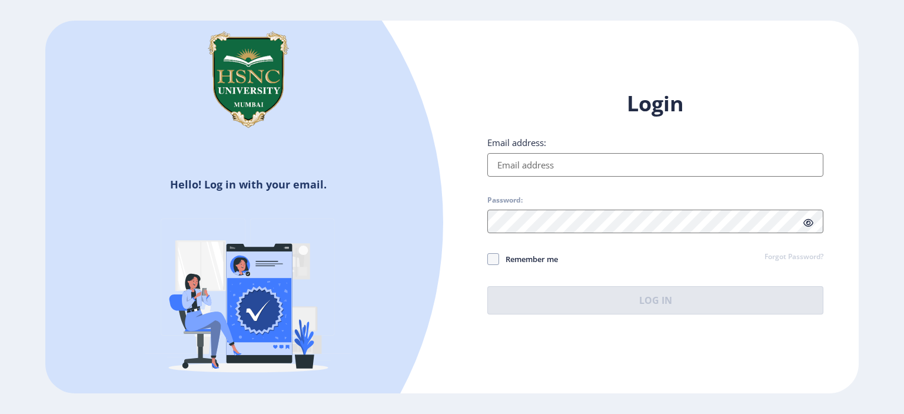
click at [556, 174] on input "Email address:" at bounding box center [655, 165] width 336 height 24
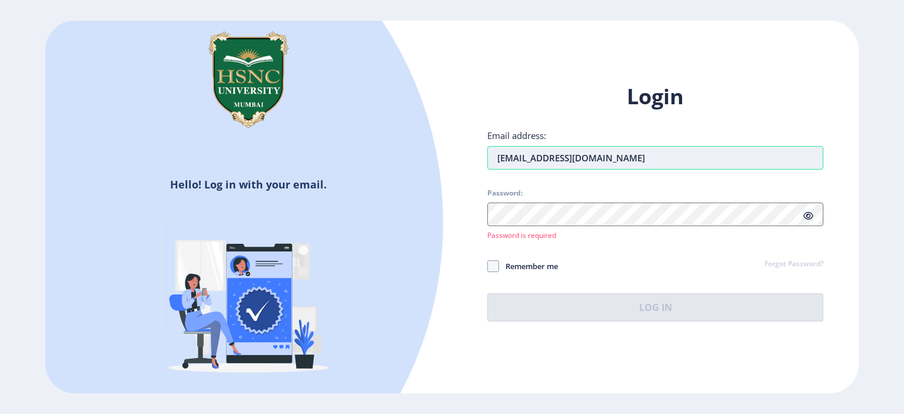
click at [621, 162] on input "[EMAIL_ADDRESS][DOMAIN_NAME]" at bounding box center [655, 158] width 336 height 24
type input "[EMAIL_ADDRESS][DOMAIN_NAME]"
click at [564, 197] on span "Password:" at bounding box center [655, 195] width 336 height 14
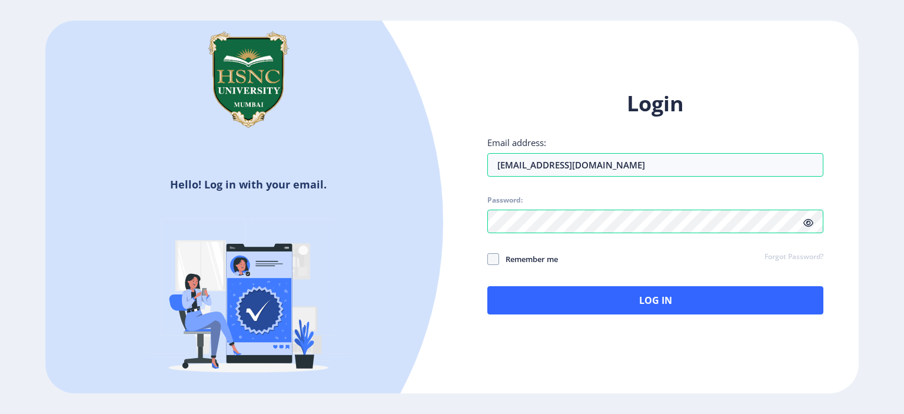
click at [805, 226] on icon at bounding box center [808, 222] width 10 height 9
click at [496, 255] on span at bounding box center [493, 259] width 12 height 12
click at [488, 259] on input "Remember me" at bounding box center [487, 259] width 1 height 1
checkbox input "true"
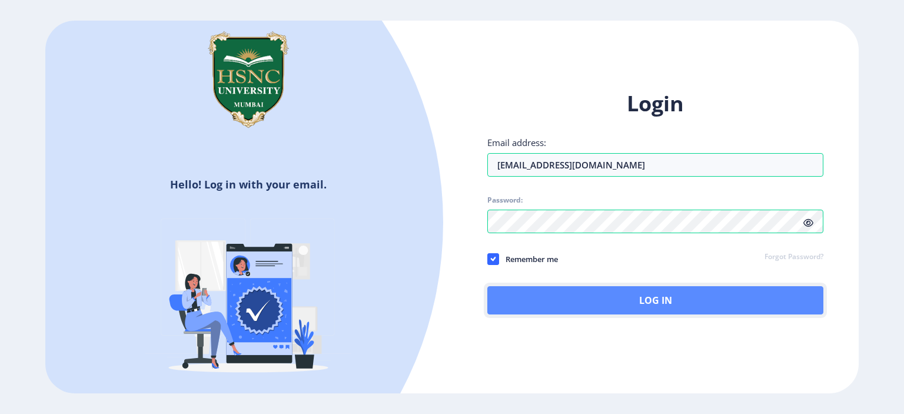
click at [523, 301] on button "Log In" at bounding box center [655, 300] width 336 height 28
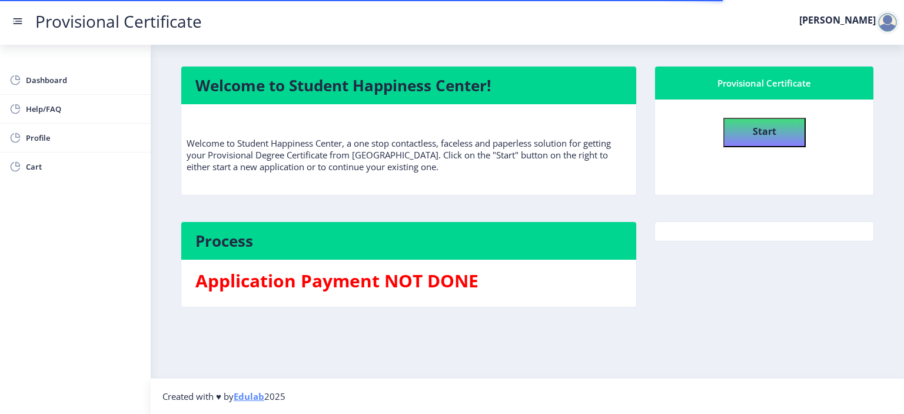
click at [769, 149] on nb-card-body "Start" at bounding box center [764, 146] width 218 height 95
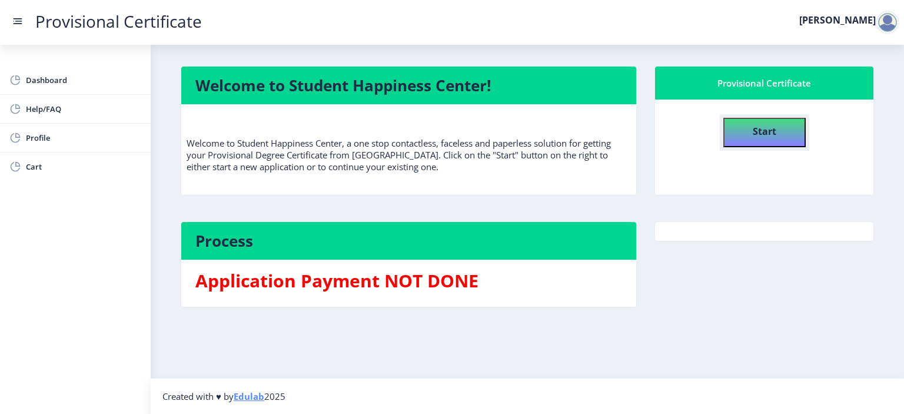
click at [769, 128] on b "Start" at bounding box center [765, 131] width 24 height 13
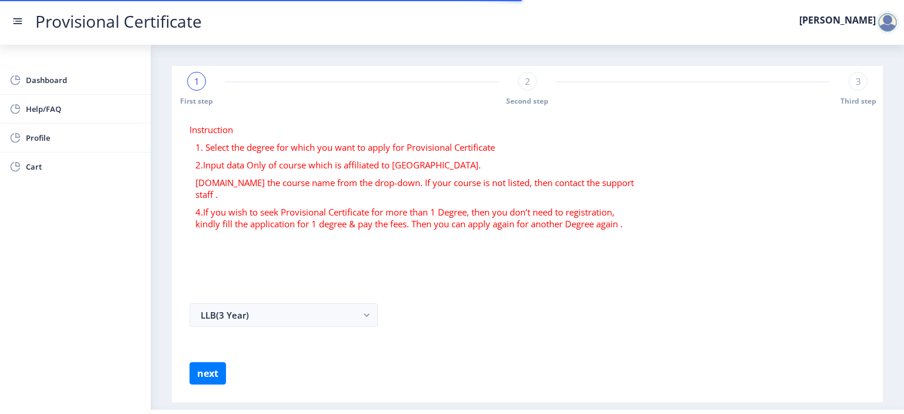
select select
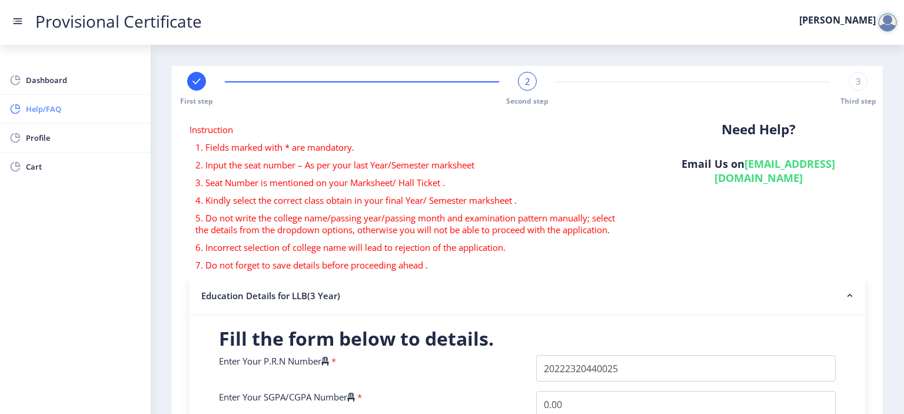
click at [69, 113] on span "Help/FAQ" at bounding box center [83, 109] width 115 height 14
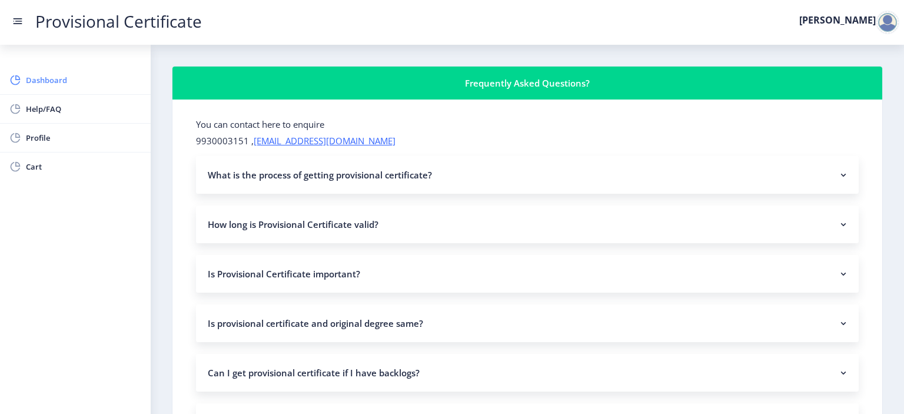
click at [62, 77] on span "Dashboard" at bounding box center [83, 80] width 115 height 14
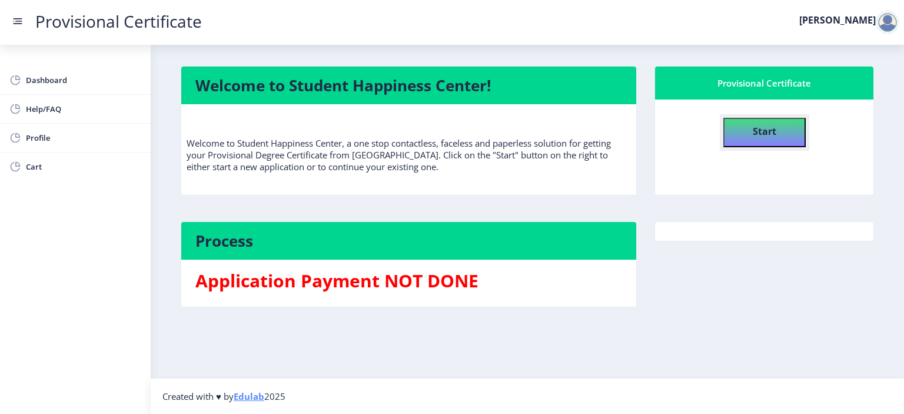
click at [772, 125] on b "Start" at bounding box center [765, 131] width 24 height 13
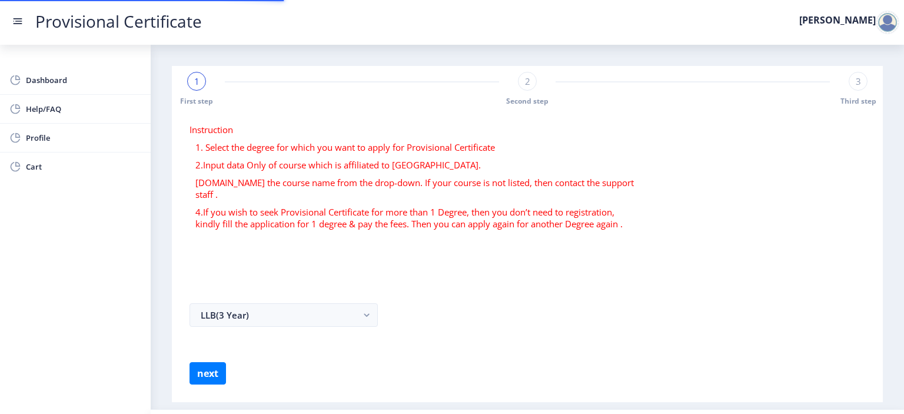
select select
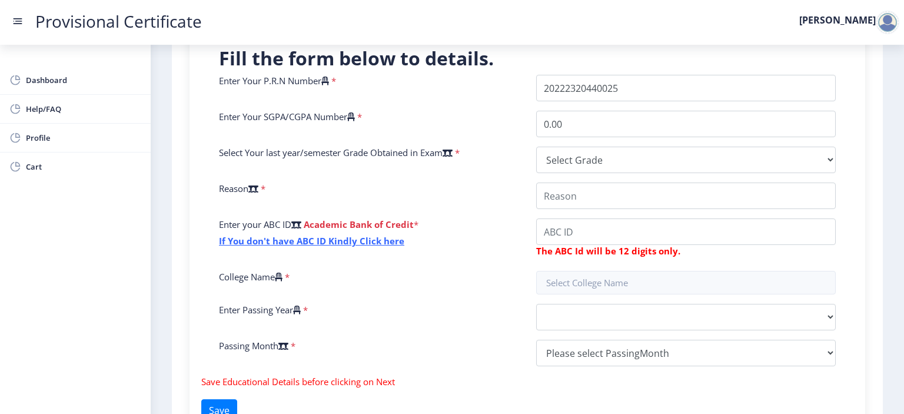
scroll to position [282, 0]
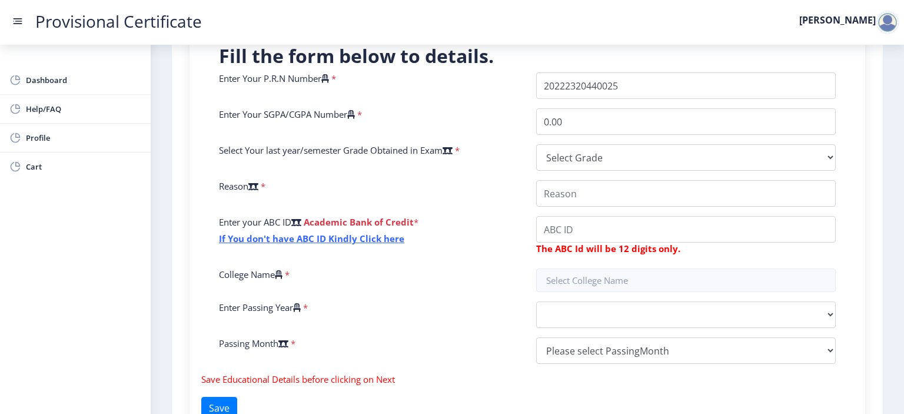
click at [280, 246] on div "Enter your ABC ID Academic Bank of Credit * If You don't have ABC ID Kindly Cli…" at bounding box center [368, 237] width 317 height 43
click at [285, 245] on div "Enter your ABC ID Academic Bank of Credit * If You don't have ABC ID Kindly Cli…" at bounding box center [368, 237] width 317 height 43
click at [292, 242] on link "If You don't have ABC ID Kindly Click here" at bounding box center [311, 238] width 185 height 12
click at [590, 101] on div "Enter Your P.R.N Number * Enter Your SGPA/CGPA Number * 0.00 Select Your last y…" at bounding box center [527, 222] width 634 height 301
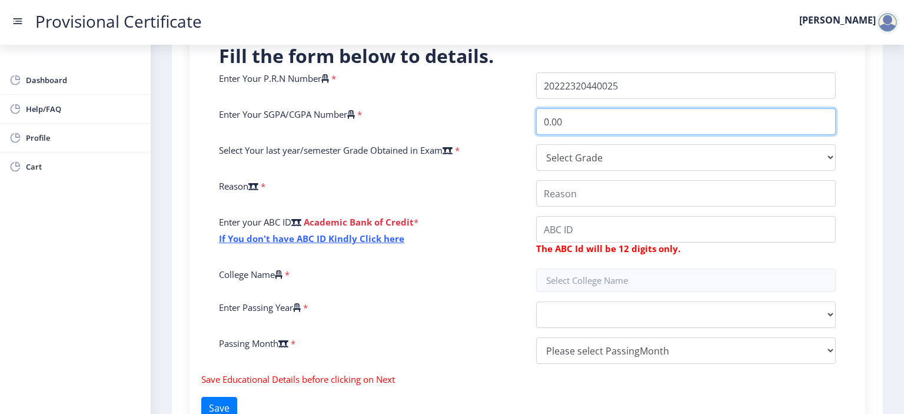
click at [574, 116] on input "0.00" at bounding box center [686, 121] width 300 height 26
type input "7.12"
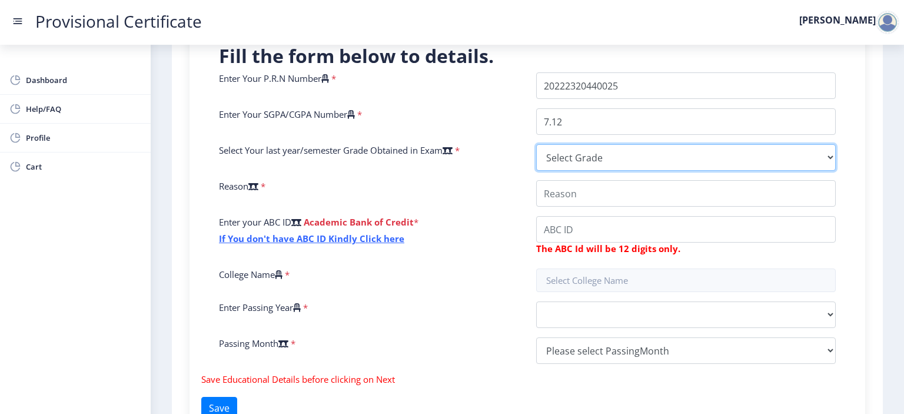
click at [584, 159] on select "Select Grade O A+ A B+ B C D F(Fail)" at bounding box center [686, 157] width 300 height 26
select select "B+"
click at [536, 144] on select "Select Grade O A+ A B+ B C D F(Fail)" at bounding box center [686, 157] width 300 height 26
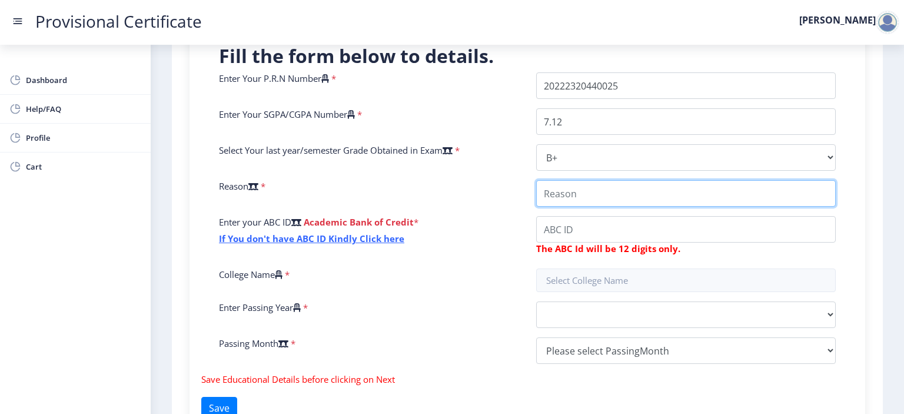
click at [600, 194] on input "College Name" at bounding box center [686, 193] width 300 height 26
type input "FOR HIGHER EDUCATION"
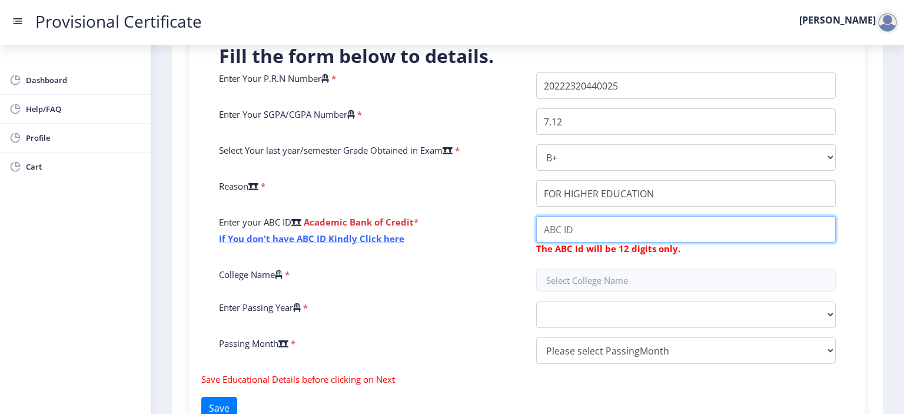
click at [598, 230] on input "College Name" at bounding box center [686, 229] width 300 height 26
type input "180256089283"
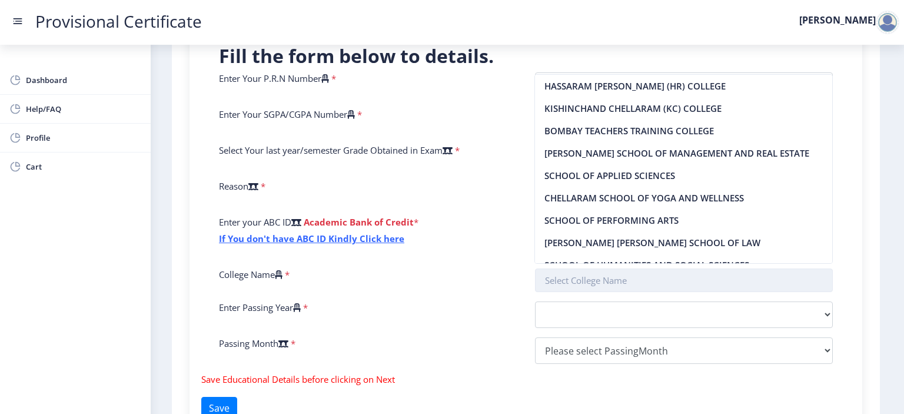
click at [587, 283] on input "text" at bounding box center [684, 280] width 298 height 24
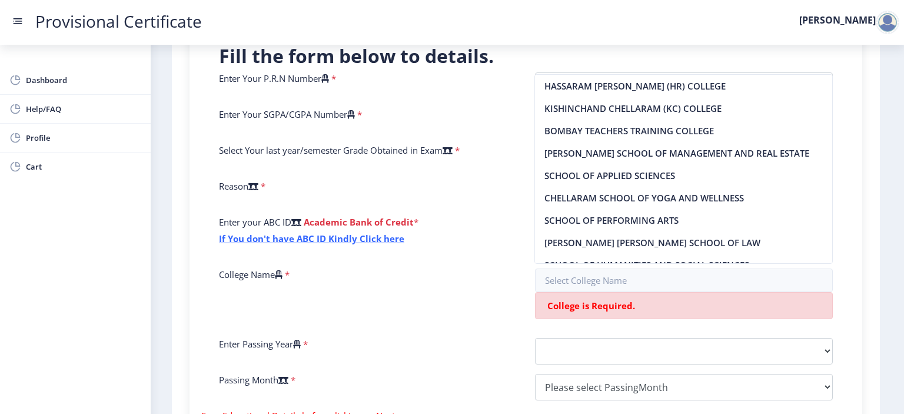
click at [443, 234] on div "Enter your ABC ID Academic Bank of Credit * If You don't have ABC ID Kindly Cli…" at bounding box center [368, 237] width 316 height 43
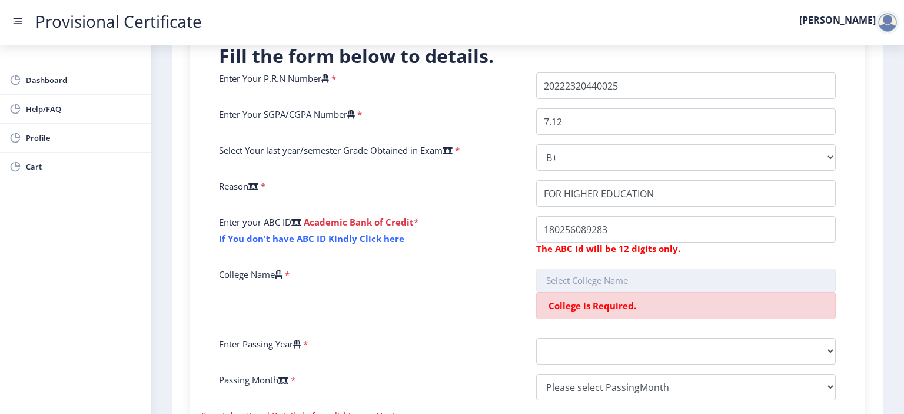
click at [576, 290] on input "text" at bounding box center [686, 280] width 300 height 24
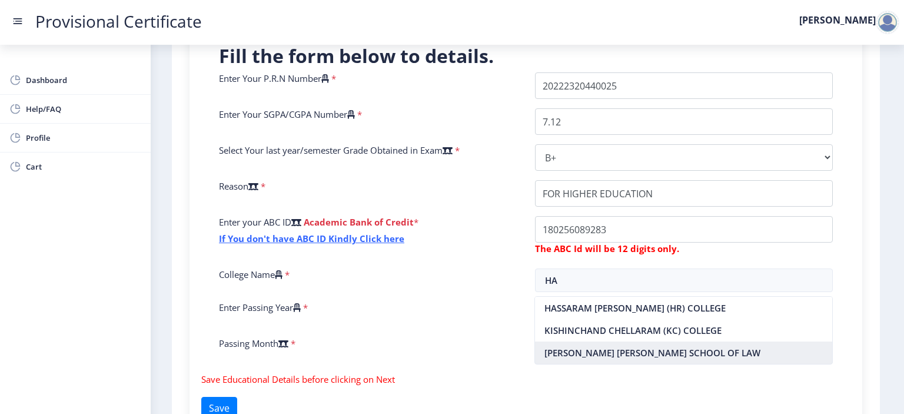
click at [593, 355] on nb-option "[PERSON_NAME] [PERSON_NAME] SCHOOL OF LAW" at bounding box center [683, 352] width 297 height 22
type input "[PERSON_NAME] [PERSON_NAME] SCHOOL OF LAW"
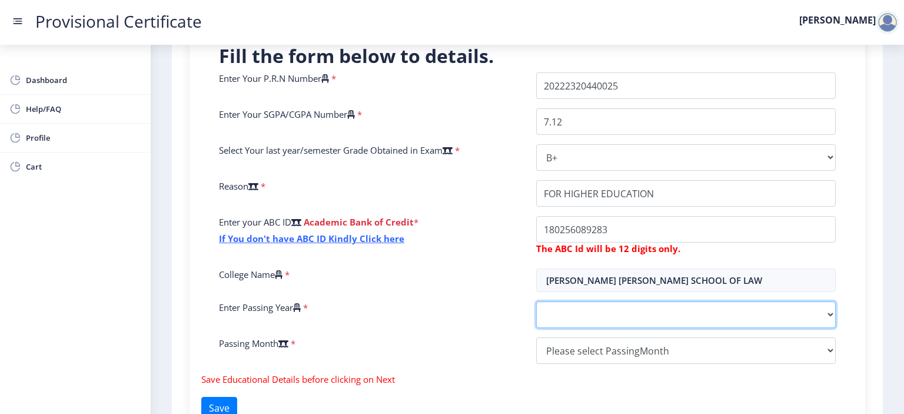
click at [591, 304] on select "2025 2024 2023 2022 2021 2020 2019 2018 2017 2016 2015 2014 2013 2012 2011 2010…" at bounding box center [686, 314] width 300 height 26
select select "2025"
click at [536, 301] on select "2025 2024 2023 2022 2021 2020 2019 2018 2017 2016 2015 2014 2013 2012 2011 2010…" at bounding box center [686, 314] width 300 height 26
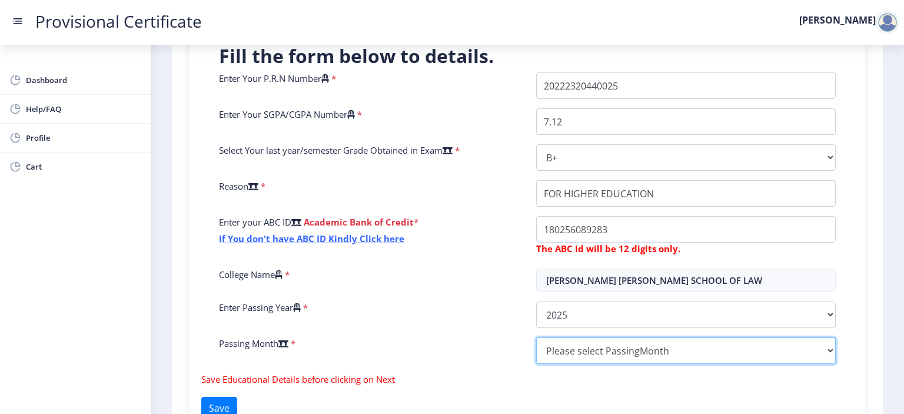
click at [593, 344] on select "Please select PassingMonth (01) January (02) February (03) March (04) April (05…" at bounding box center [686, 350] width 300 height 26
click at [536, 337] on select "Please select PassingMonth (01) January (02) February (03) March (04) April (05…" at bounding box center [686, 350] width 300 height 26
select select "April"
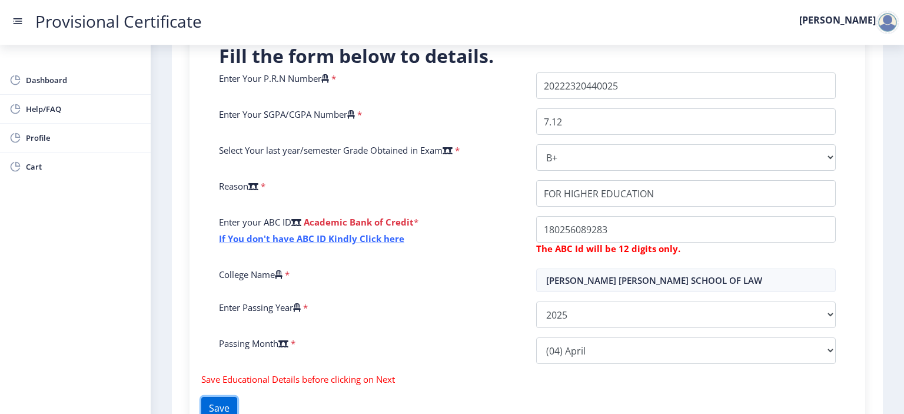
click at [220, 401] on button "Save" at bounding box center [219, 408] width 36 height 22
click at [217, 397] on button "Save" at bounding box center [219, 408] width 36 height 22
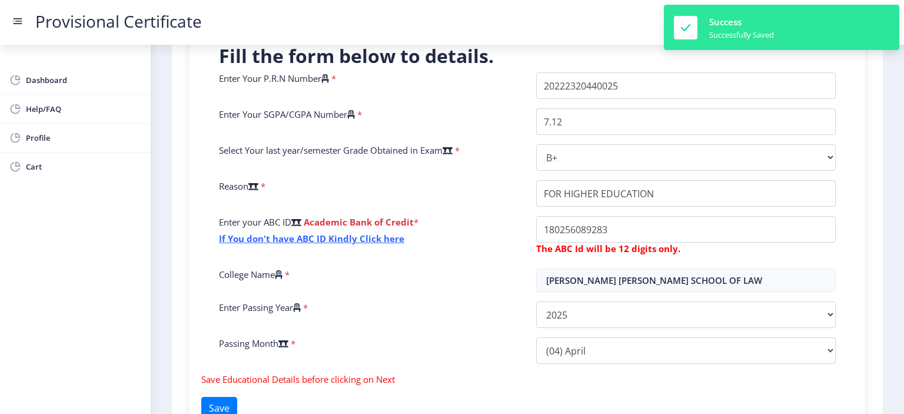
click at [697, 19] on nb-toast "Success Successfully Saved" at bounding box center [781, 27] width 235 height 45
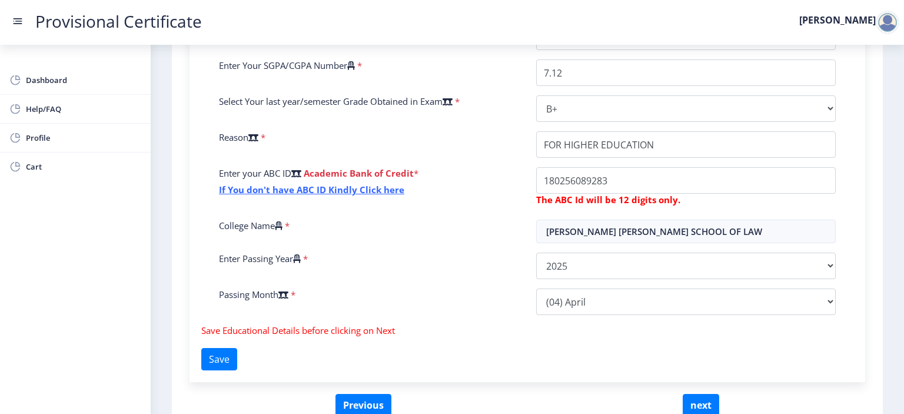
scroll to position [393, 0]
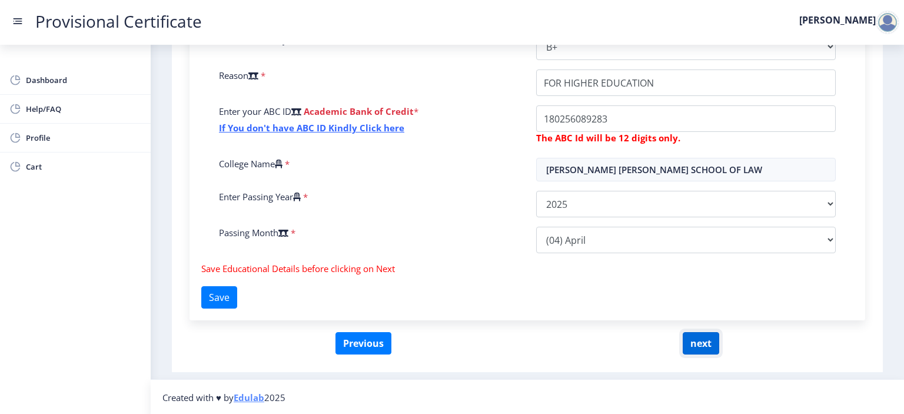
click at [690, 334] on button "next" at bounding box center [701, 343] width 36 height 22
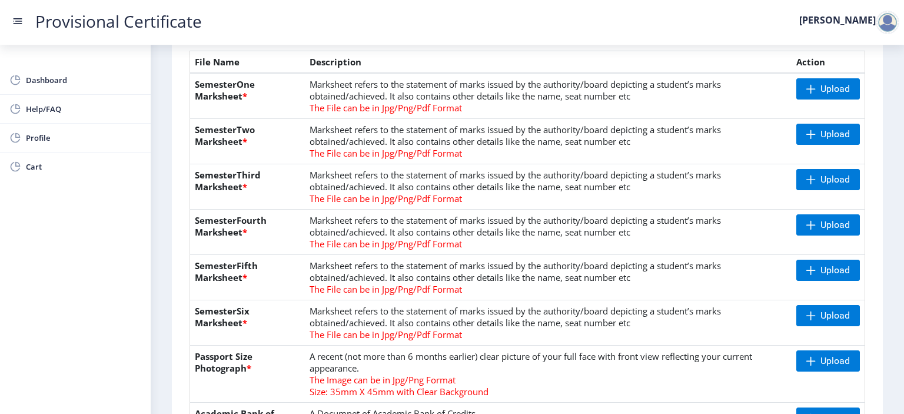
scroll to position [264, 0]
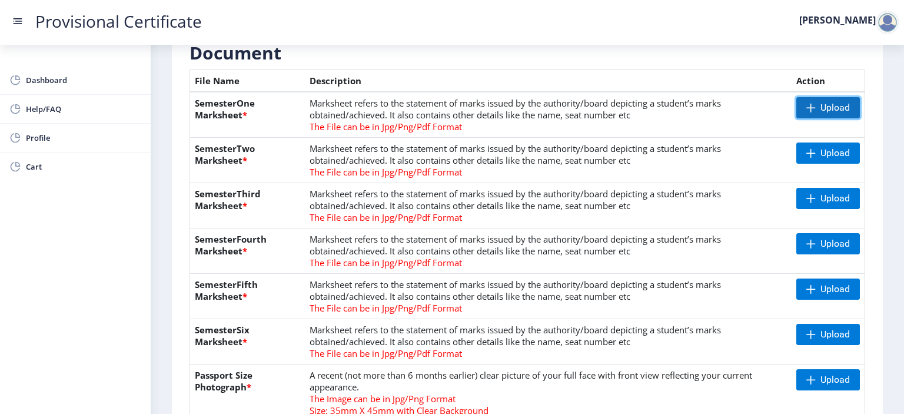
click at [833, 112] on span "Upload" at bounding box center [834, 108] width 29 height 12
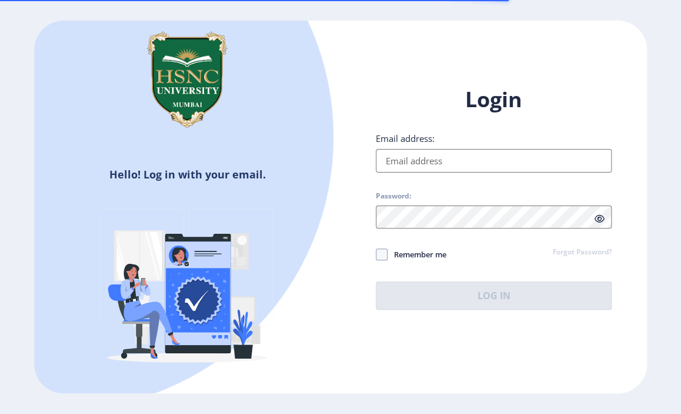
drag, startPoint x: 0, startPoint y: 0, endPoint x: 437, endPoint y: 166, distance: 467.7
click at [437, 166] on input "Email address:" at bounding box center [494, 161] width 236 height 24
click at [428, 165] on input "Email address:" at bounding box center [494, 161] width 236 height 24
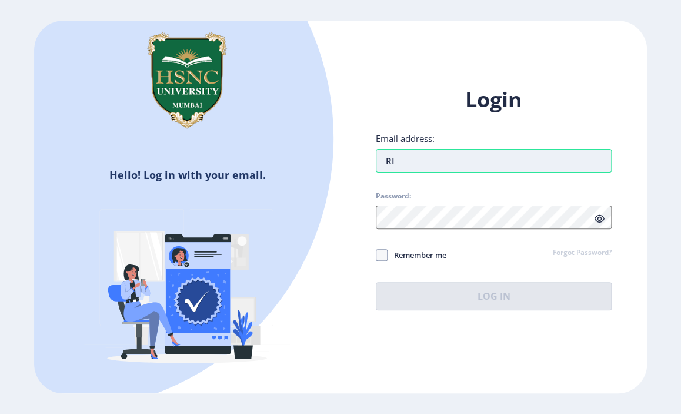
type input "[EMAIL_ADDRESS][DOMAIN_NAME]"
click at [445, 217] on div "Login Email address: [EMAIL_ADDRESS][DOMAIN_NAME] Password: Remember me Forgot …" at bounding box center [494, 197] width 236 height 225
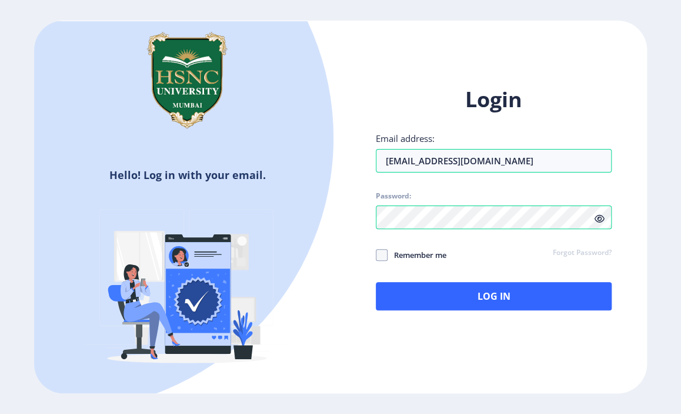
click at [381, 245] on div "Login Email address: [EMAIL_ADDRESS][DOMAIN_NAME] Password: Remember me Forgot …" at bounding box center [494, 197] width 236 height 225
click at [382, 249] on span at bounding box center [382, 255] width 12 height 12
click at [377, 254] on input "Remember me" at bounding box center [376, 254] width 1 height 1
checkbox input "true"
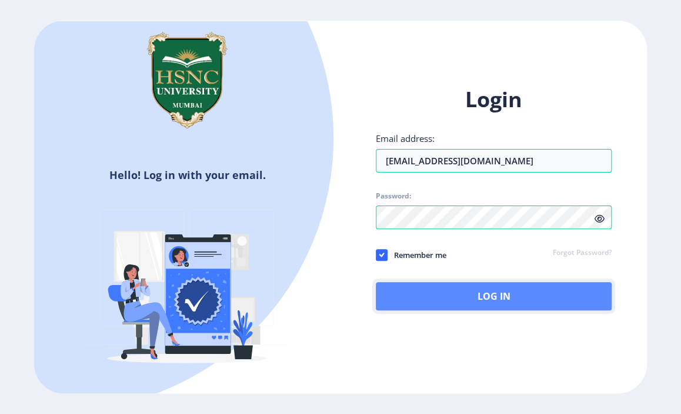
click at [423, 287] on button "Log In" at bounding box center [494, 296] width 236 height 28
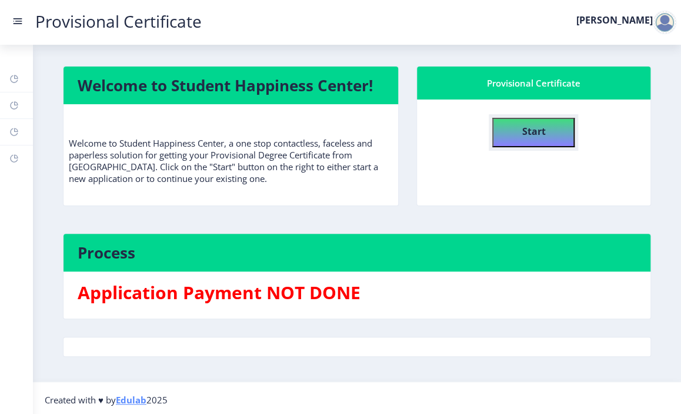
click at [515, 139] on button "Start" at bounding box center [534, 132] width 82 height 29
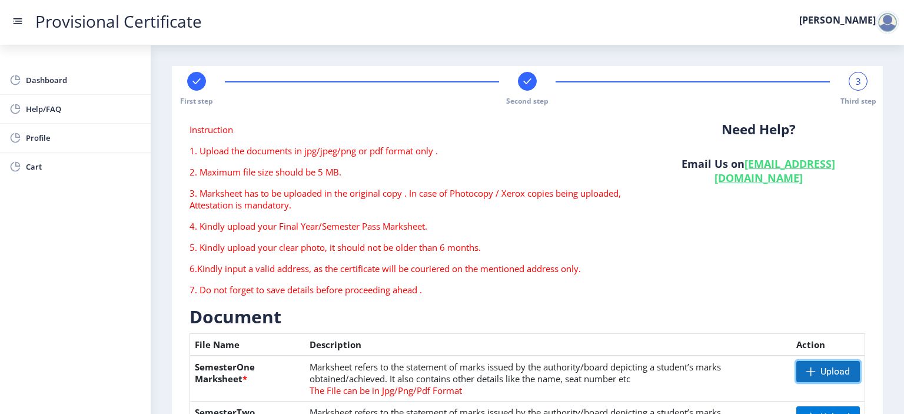
click at [681, 366] on span "Upload" at bounding box center [834, 371] width 29 height 12
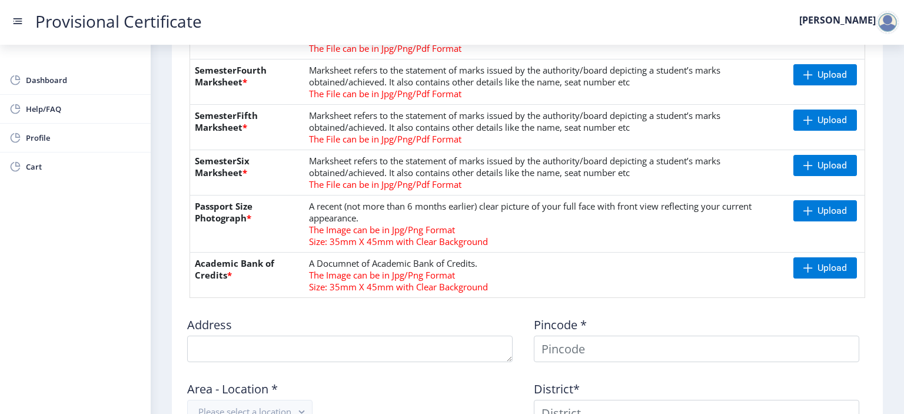
scroll to position [261, 0]
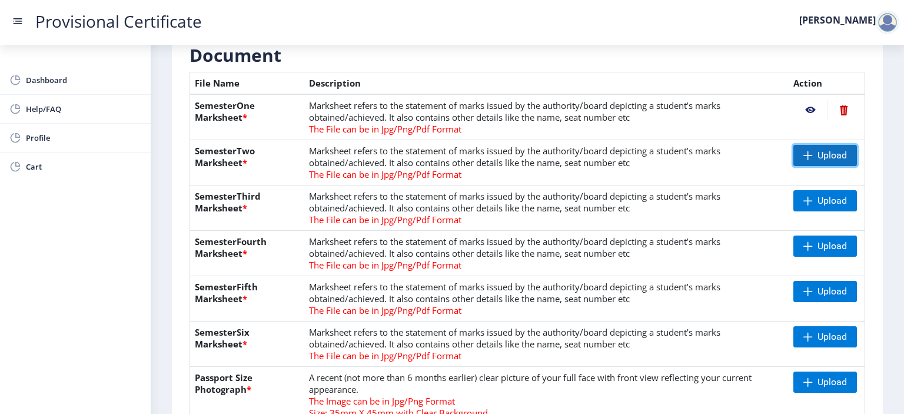
click at [681, 149] on span "Upload" at bounding box center [831, 155] width 29 height 12
click at [681, 215] on td "Upload" at bounding box center [827, 207] width 76 height 45
click at [681, 211] on td "Upload" at bounding box center [827, 207] width 76 height 45
click at [681, 205] on span "Upload" at bounding box center [831, 201] width 29 height 12
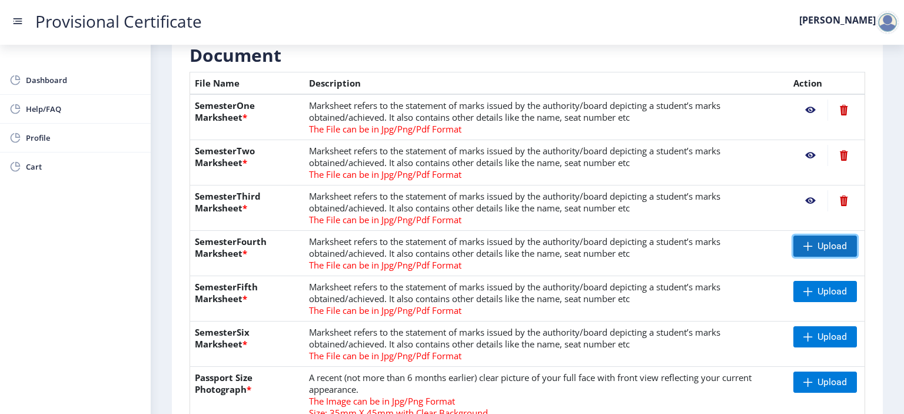
click at [681, 254] on span "Upload" at bounding box center [825, 245] width 64 height 21
click at [681, 289] on span "Upload" at bounding box center [831, 291] width 29 height 12
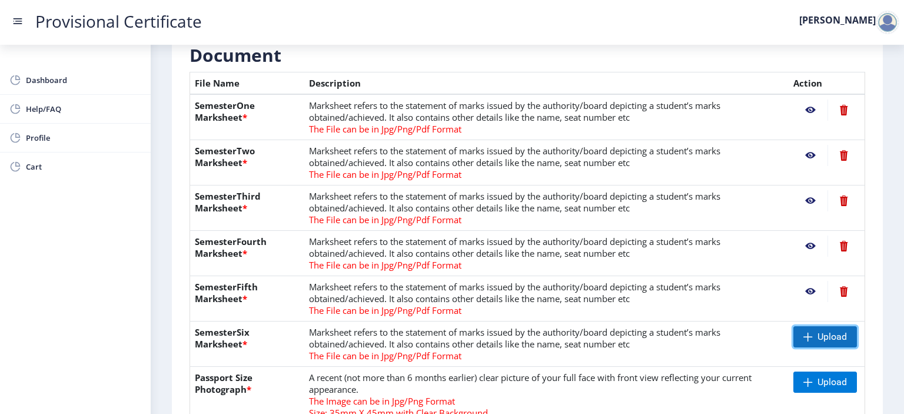
click at [681, 341] on span "Upload" at bounding box center [825, 336] width 64 height 21
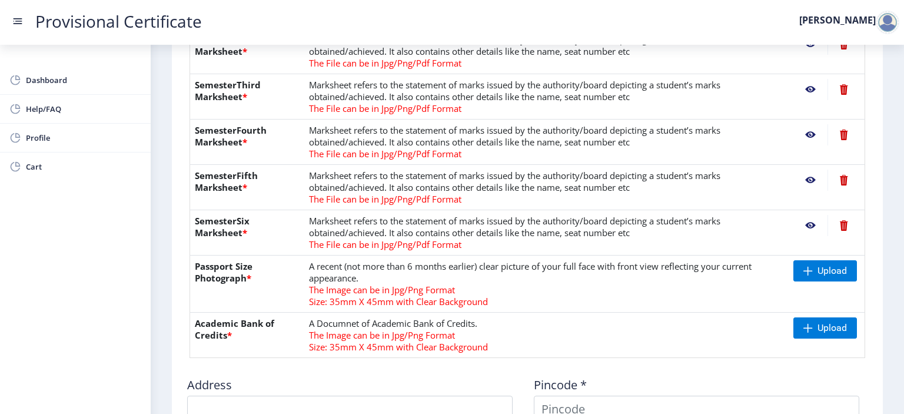
scroll to position [375, 0]
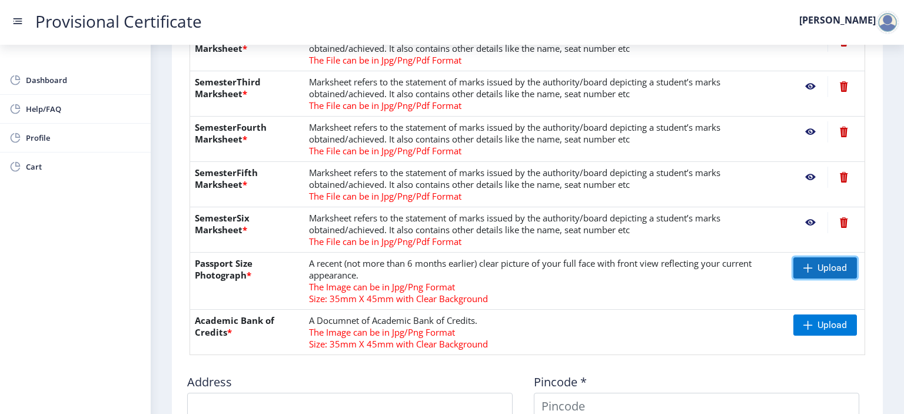
click at [681, 267] on span "Upload" at bounding box center [831, 268] width 29 height 12
click at [681, 272] on span "Upload" at bounding box center [825, 267] width 64 height 21
click at [681, 265] on nb-action at bounding box center [810, 267] width 34 height 21
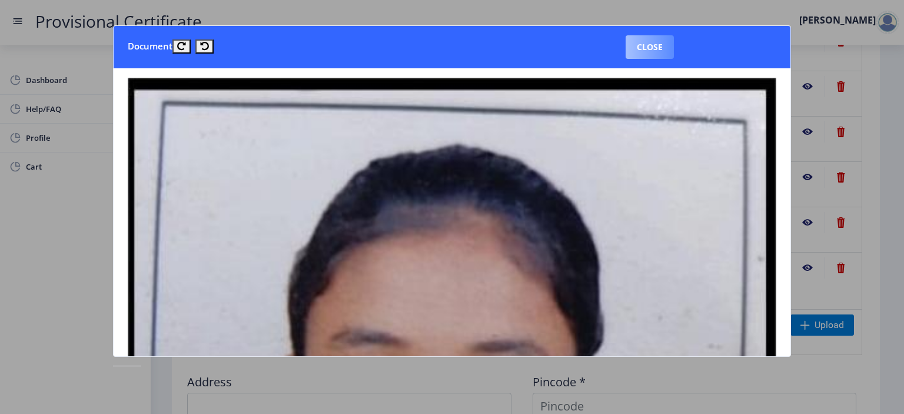
drag, startPoint x: 642, startPoint y: 63, endPoint x: 647, endPoint y: 51, distance: 12.9
click at [647, 51] on nb-card-header "Document Close" at bounding box center [452, 47] width 677 height 42
click at [647, 51] on button "Close" at bounding box center [650, 47] width 48 height 24
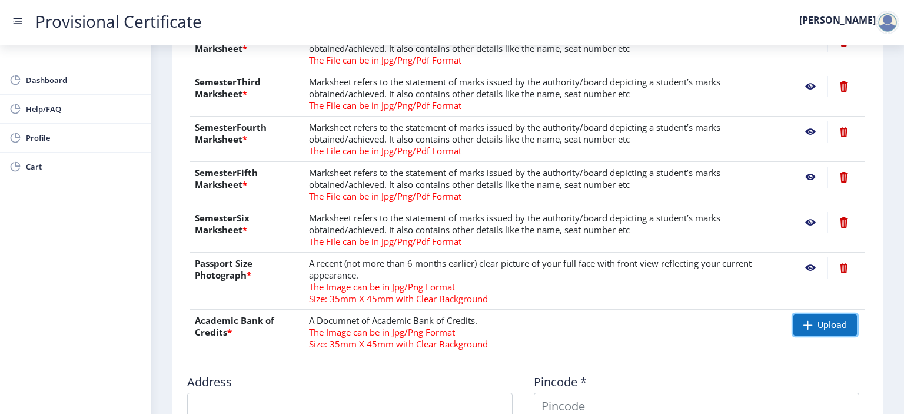
click at [681, 330] on span "Upload" at bounding box center [825, 324] width 64 height 21
click at [681, 334] on td "Upload" at bounding box center [827, 332] width 76 height 45
click at [681, 322] on span "Upload" at bounding box center [831, 325] width 29 height 12
click at [681, 324] on span at bounding box center [807, 324] width 9 height 9
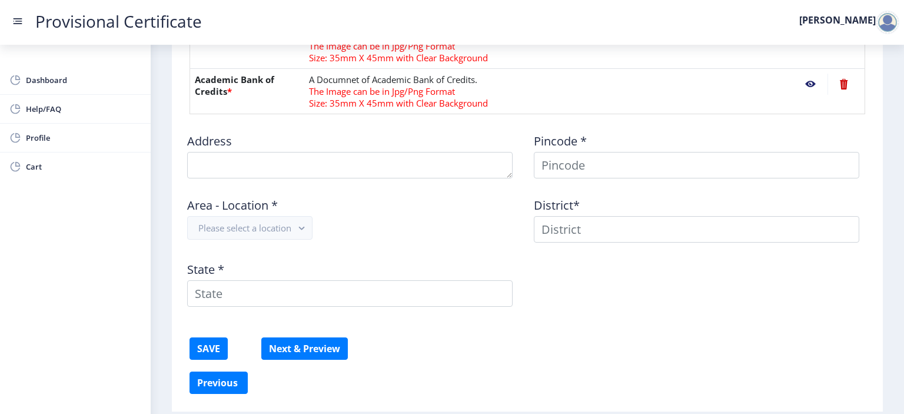
scroll to position [611, 0]
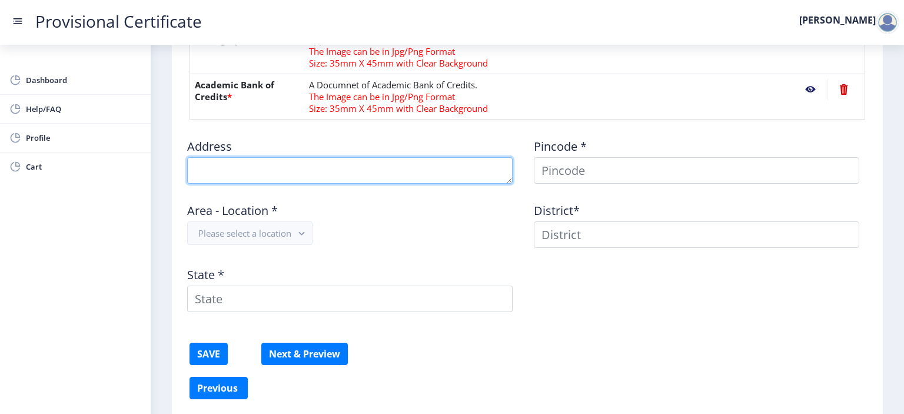
click at [395, 159] on textarea at bounding box center [349, 170] width 325 height 26
type textarea "DEV DARSHAN SOCIETY HANUMAN NAGAR PARKSITE VIKHROLI MUMBAI 400079"
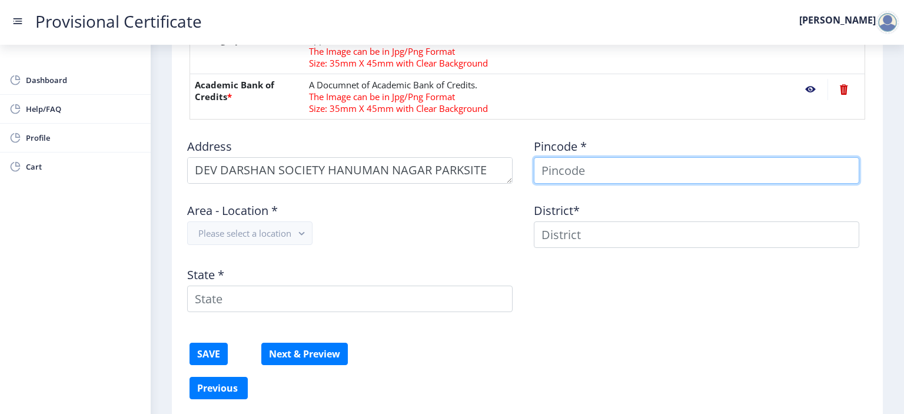
type input "KAJAL"
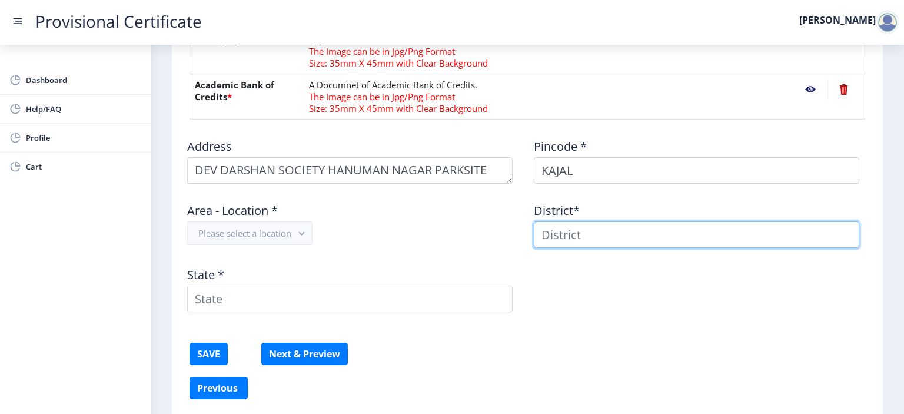
type input "KAJAL"
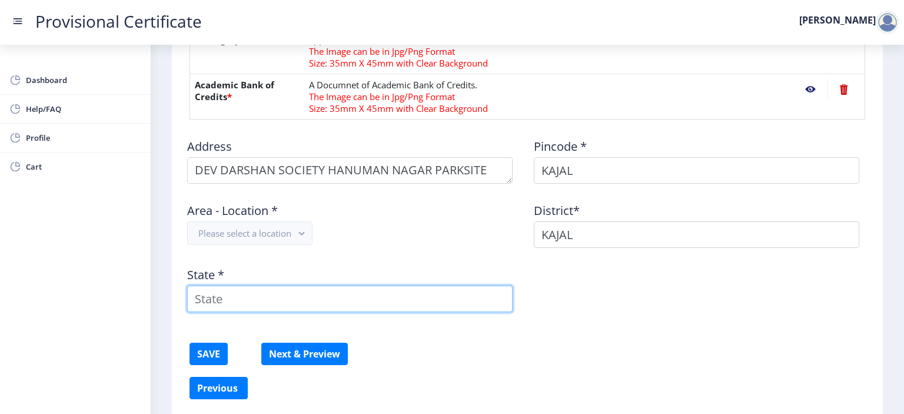
type input "maharashtra"
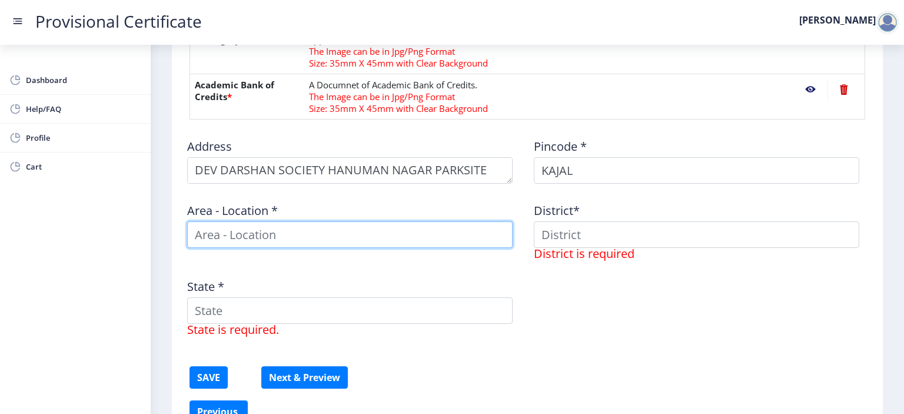
drag, startPoint x: 307, startPoint y: 227, endPoint x: 486, endPoint y: 237, distance: 179.8
click at [486, 237] on input at bounding box center [349, 234] width 325 height 26
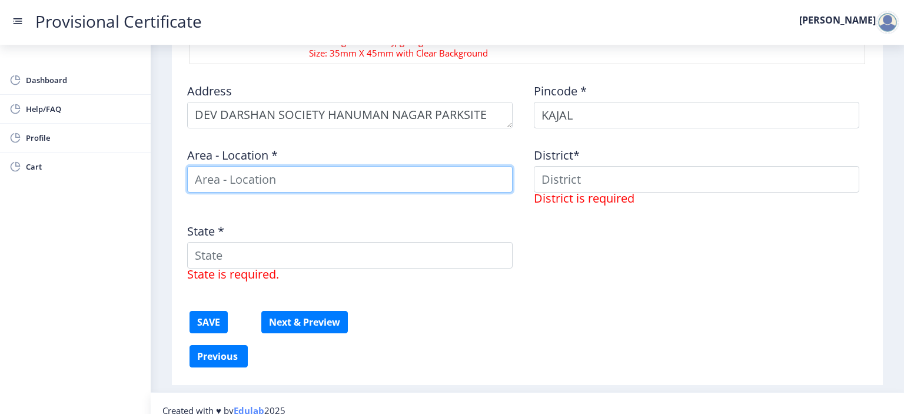
scroll to position [678, 0]
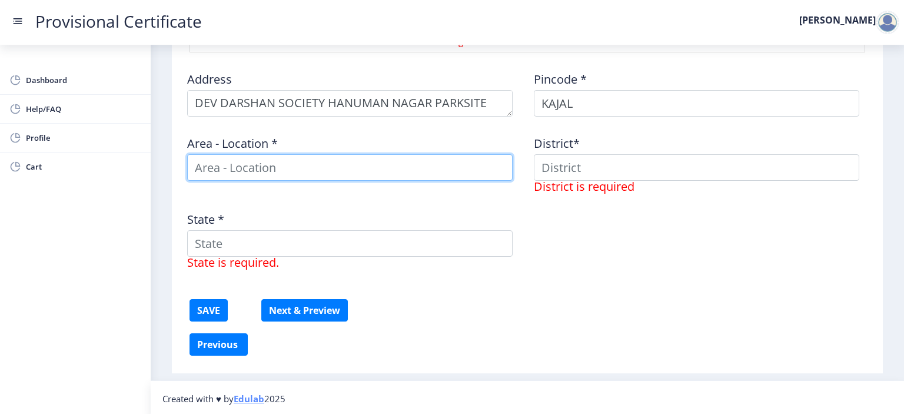
click at [341, 167] on input at bounding box center [349, 167] width 325 height 26
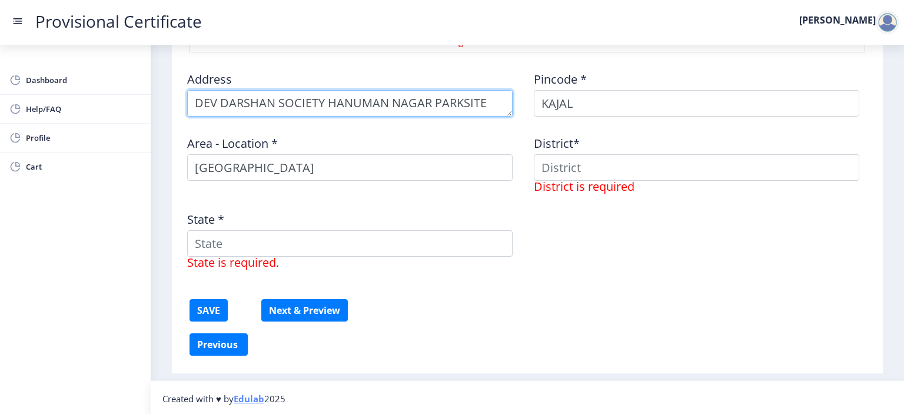
click at [385, 94] on textarea at bounding box center [349, 103] width 325 height 26
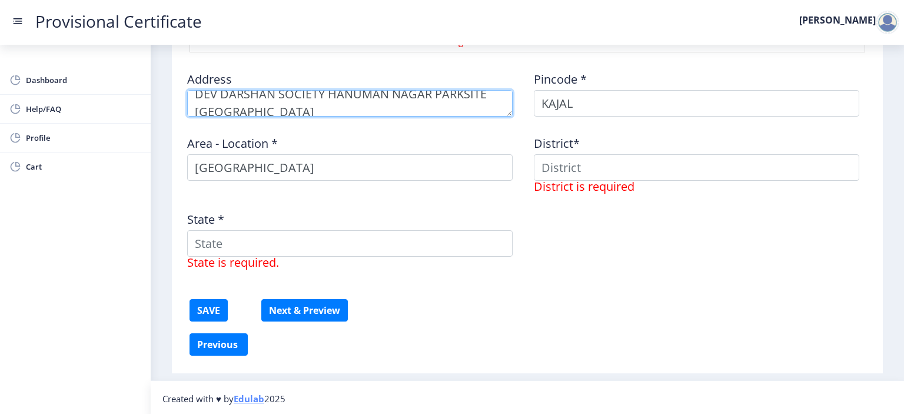
scroll to position [16, 0]
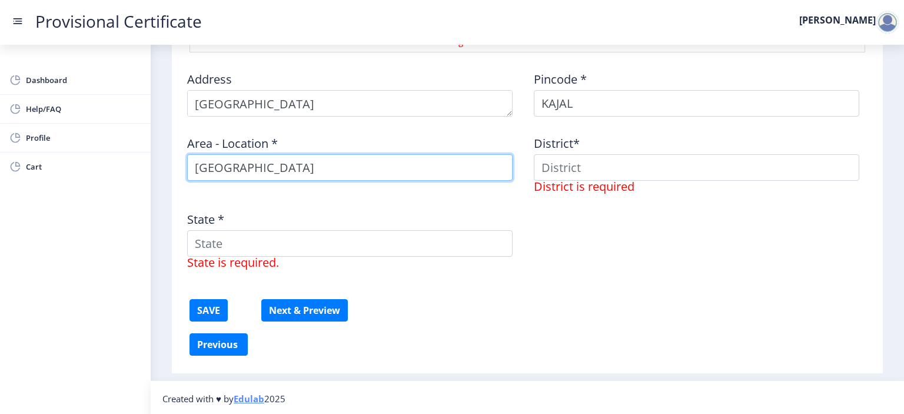
click at [431, 164] on input "MUMBAI" at bounding box center [349, 167] width 325 height 26
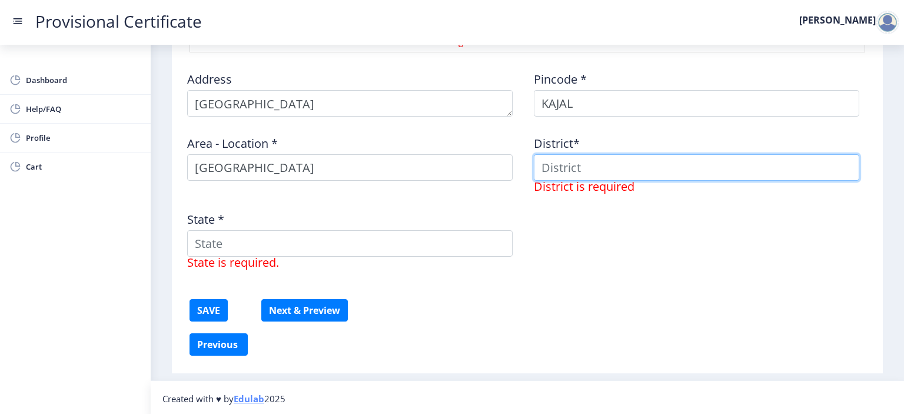
click at [586, 167] on input at bounding box center [696, 167] width 325 height 26
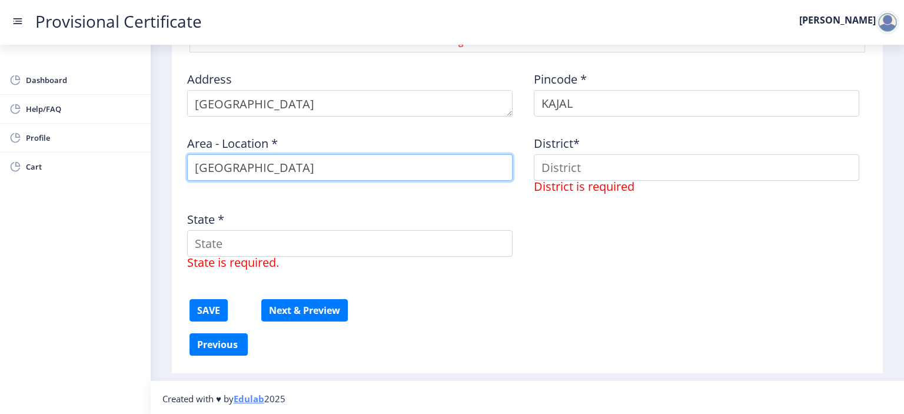
click at [382, 172] on input "MUMBAI" at bounding box center [349, 167] width 325 height 26
type input "PARKSITE WEST"
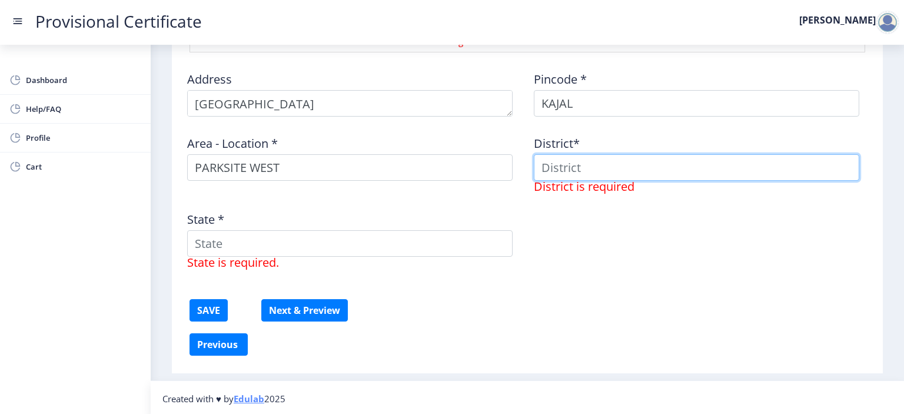
click at [587, 160] on input at bounding box center [696, 167] width 325 height 26
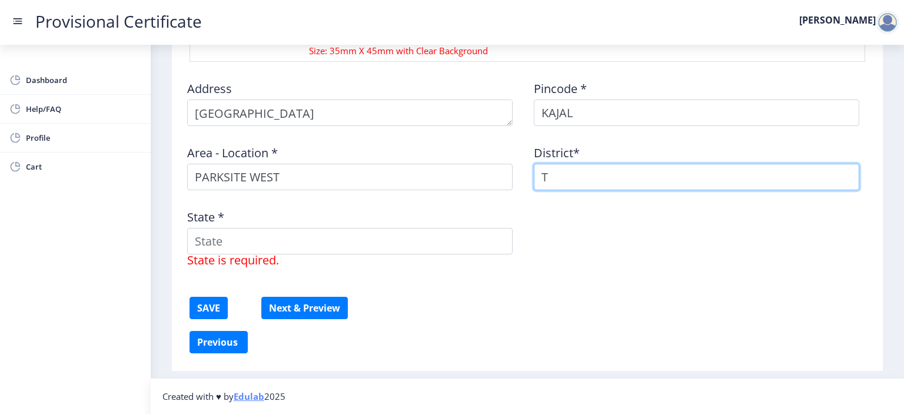
scroll to position [666, 0]
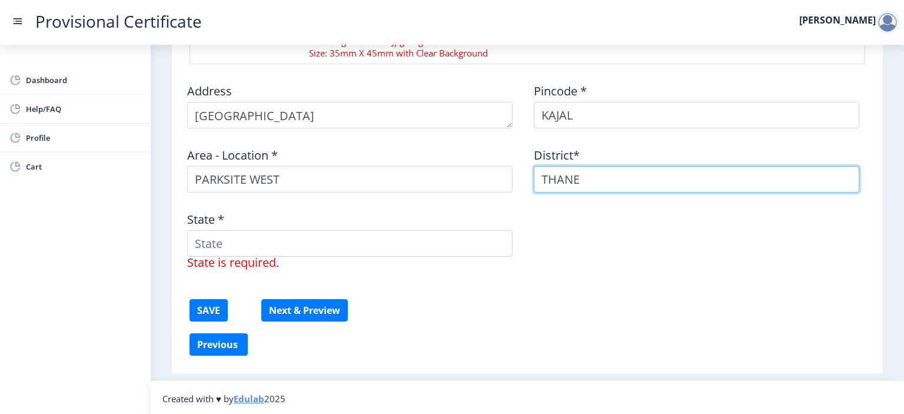
type input "THANE"
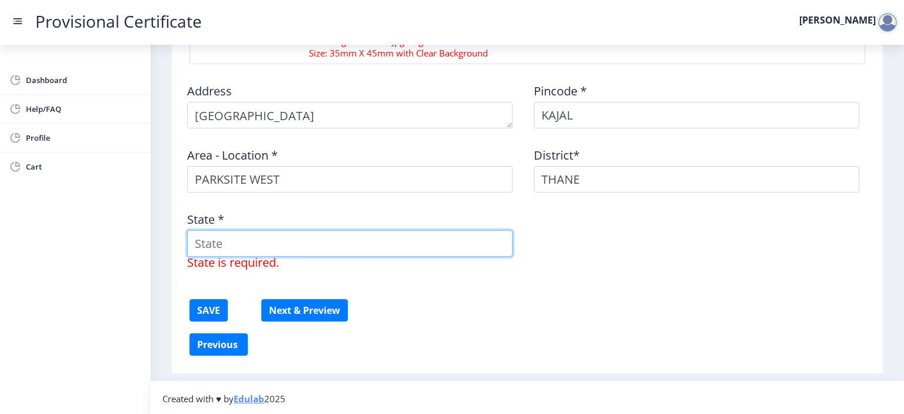
click at [268, 249] on input "State *" at bounding box center [349, 243] width 325 height 26
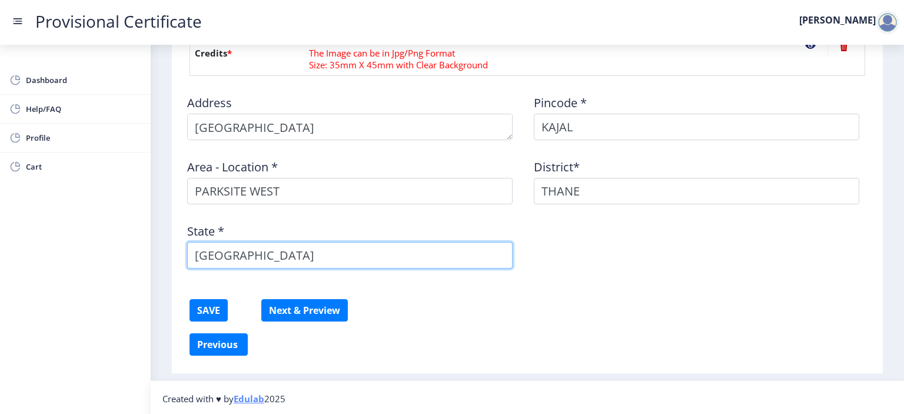
click at [305, 256] on input "maharashtra" at bounding box center [349, 255] width 325 height 26
type input "MAHARASHTRA"
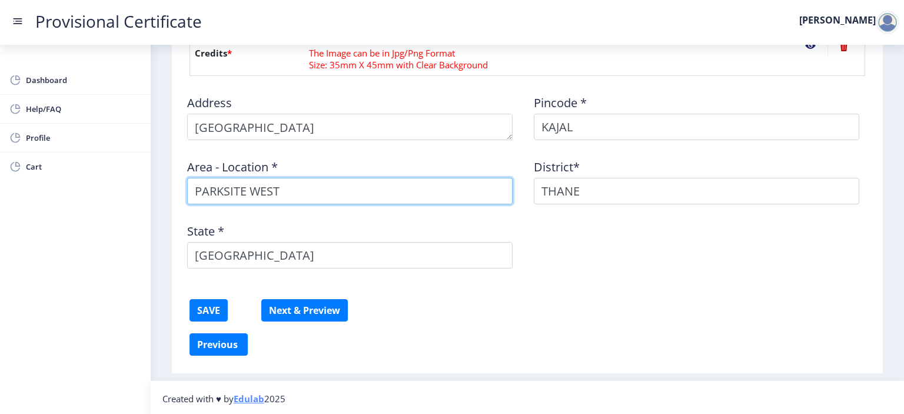
click at [248, 185] on input "PARKSITE WEST" at bounding box center [349, 191] width 325 height 26
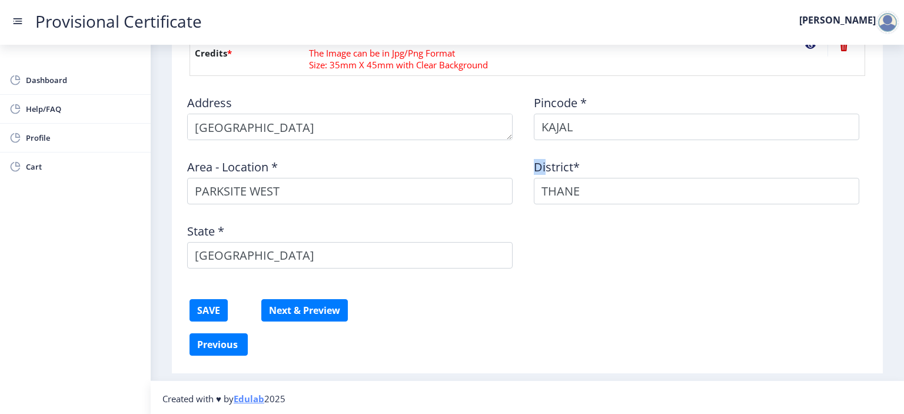
drag, startPoint x: 545, startPoint y: 170, endPoint x: 541, endPoint y: 186, distance: 16.3
click at [541, 186] on div "District* THANE" at bounding box center [700, 176] width 347 height 55
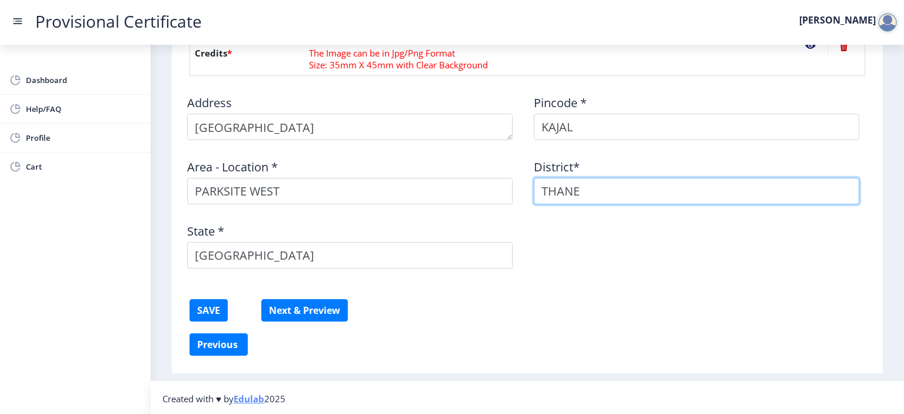
click at [541, 186] on input "THANE" at bounding box center [696, 191] width 325 height 26
type input "MUMBAI SUBURBAN"
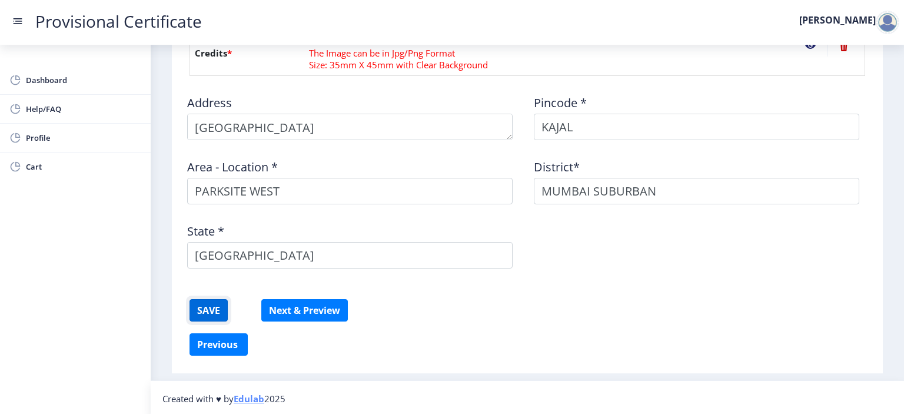
click at [215, 304] on button "SAVE" at bounding box center [208, 310] width 38 height 22
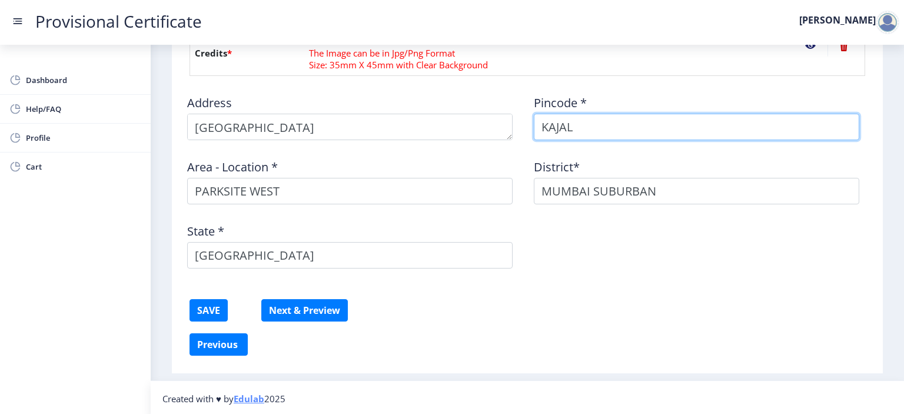
click at [611, 124] on input "KAJAL" at bounding box center [696, 127] width 325 height 26
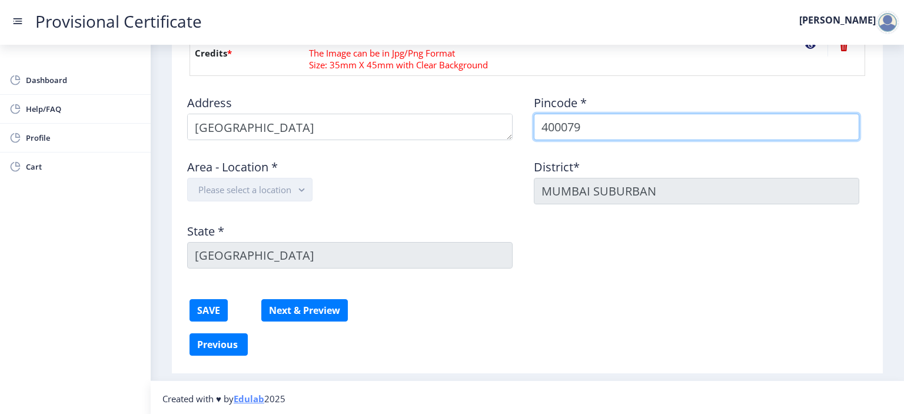
type input "400079"
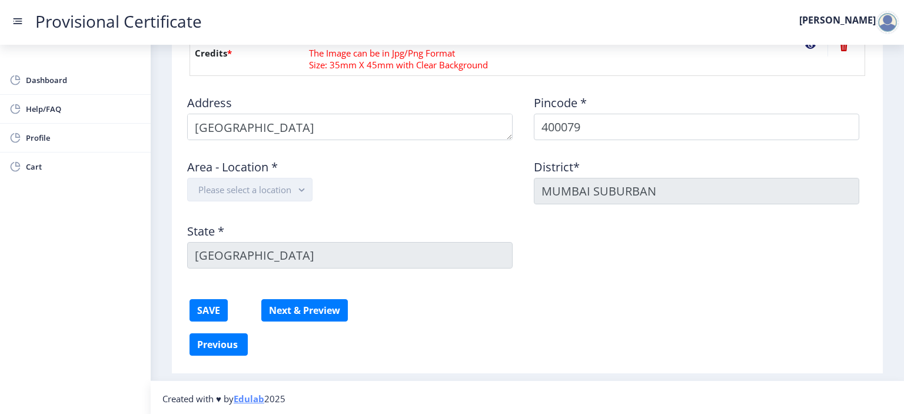
click at [297, 183] on icon "button" at bounding box center [302, 190] width 14 height 14
click at [263, 239] on nb-option "Vikhroli SO" at bounding box center [251, 238] width 126 height 22
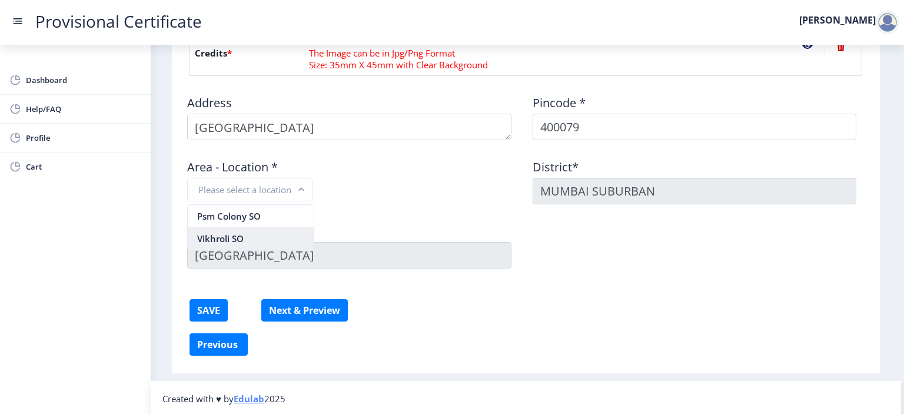
type input "MUMBAI"
type input "Maharashtra"
click at [248, 187] on icon "button" at bounding box center [255, 190] width 14 height 14
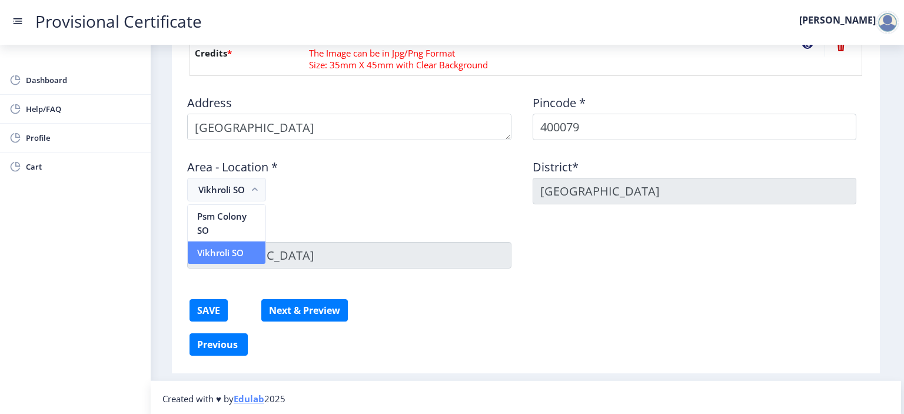
click at [217, 252] on nb-option "Vikhroli SO" at bounding box center [227, 252] width 78 height 22
click at [252, 192] on rect "button" at bounding box center [255, 190] width 14 height 14
click at [375, 185] on div "Area - Location * Vikhroli SO" at bounding box center [353, 176] width 345 height 55
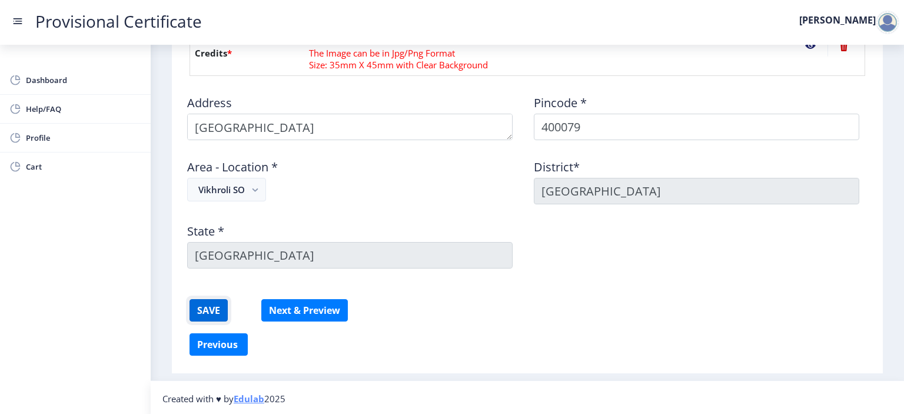
click at [205, 310] on button "SAVE" at bounding box center [208, 310] width 38 height 22
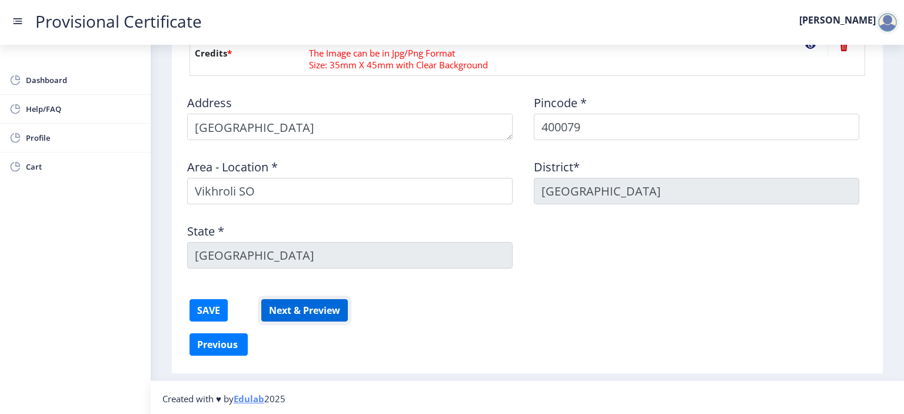
click at [308, 303] on button "Next & Preview" at bounding box center [304, 310] width 87 height 22
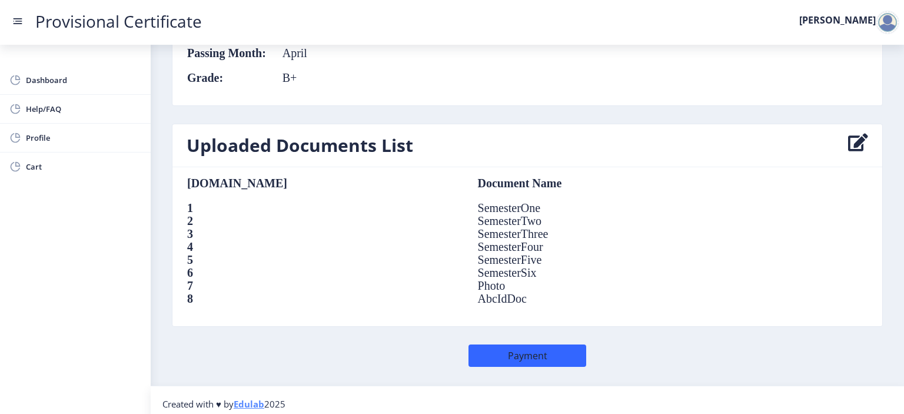
scroll to position [798, 0]
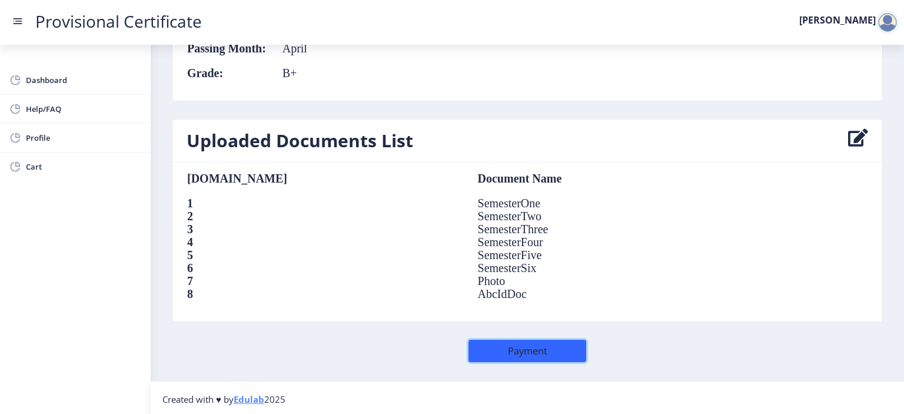
click at [530, 348] on button "Payment" at bounding box center [527, 351] width 118 height 22
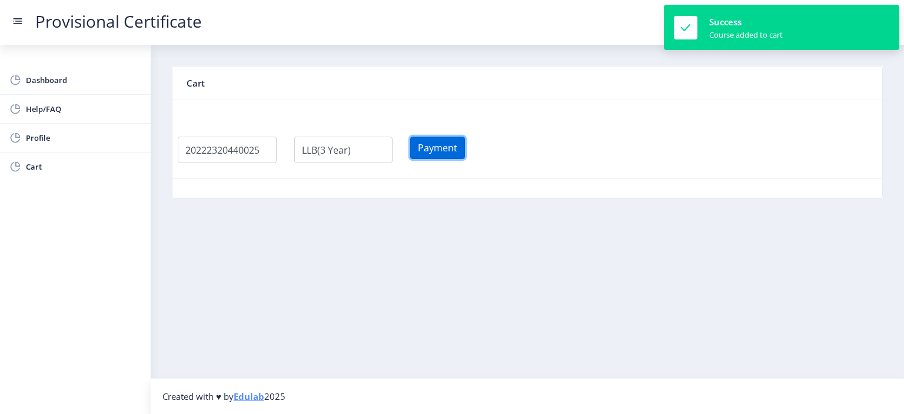
click at [443, 143] on button "Payment" at bounding box center [437, 148] width 55 height 22
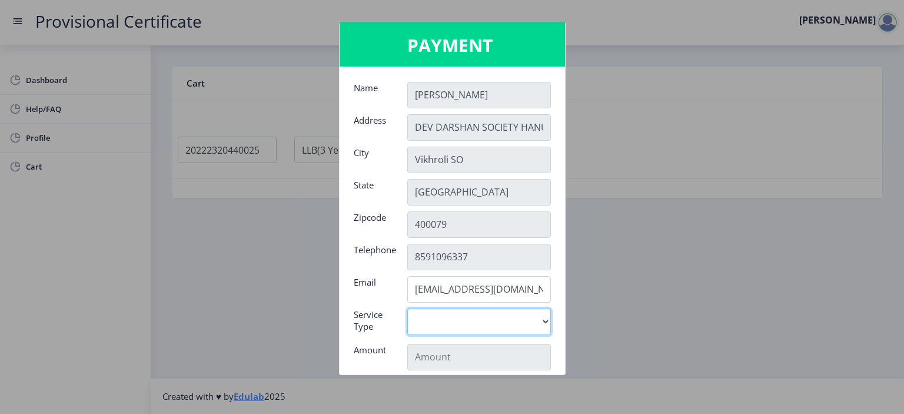
click at [435, 323] on select "Digital" at bounding box center [479, 321] width 144 height 26
select select "old"
click at [407, 308] on select "Digital" at bounding box center [479, 321] width 144 height 26
type input "795"
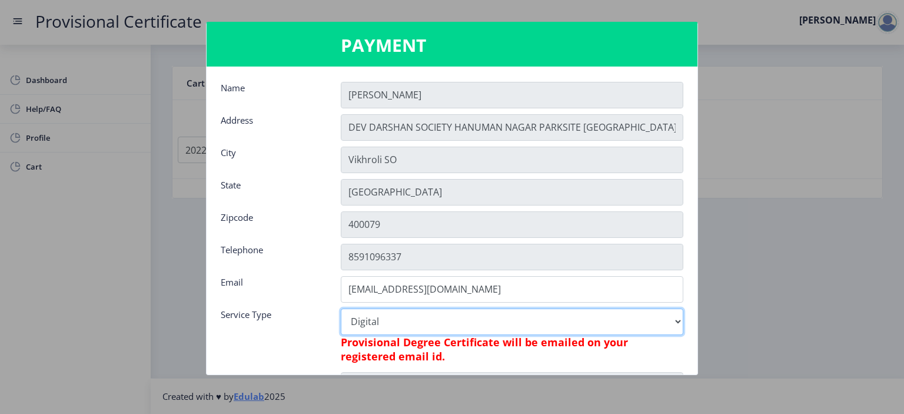
click at [626, 322] on select "Digital" at bounding box center [512, 321] width 342 height 26
click at [341, 308] on select "Digital" at bounding box center [512, 321] width 342 height 26
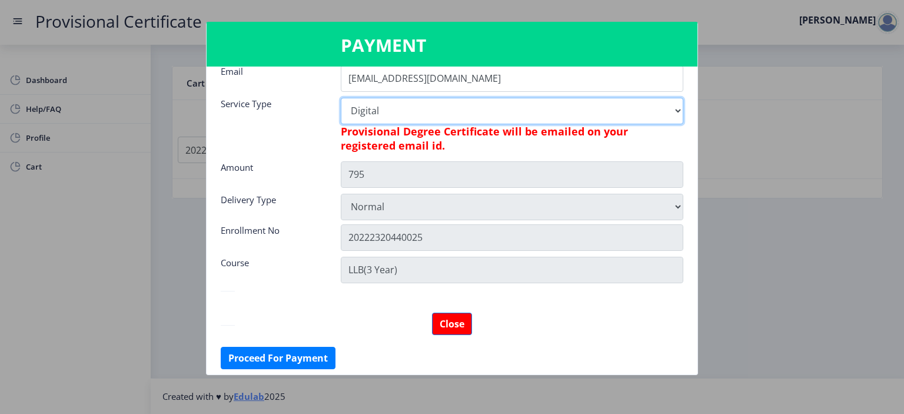
scroll to position [214, 0]
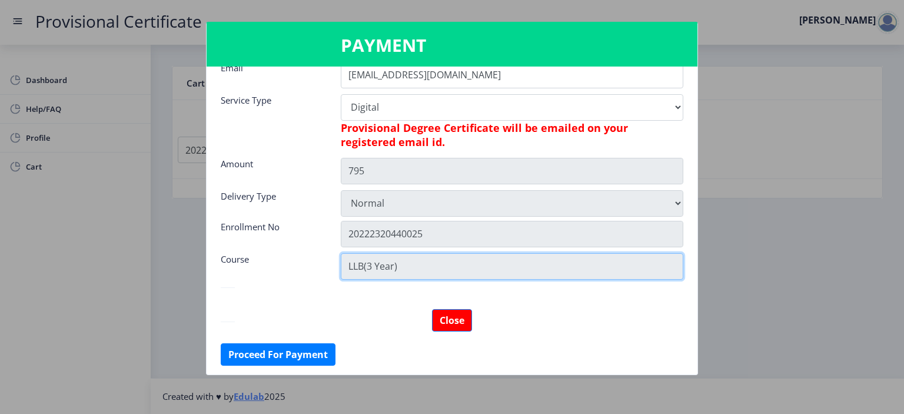
click at [425, 256] on input "LLB(3 Year)" at bounding box center [512, 266] width 342 height 26
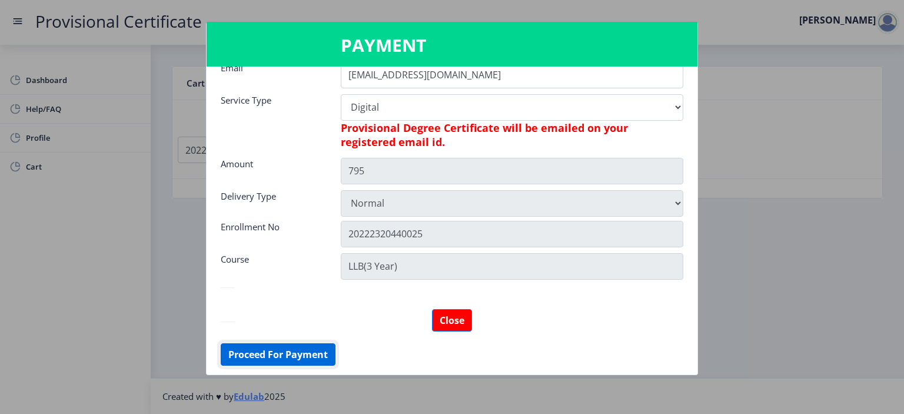
click at [282, 346] on button "Proceed For Payment" at bounding box center [278, 354] width 115 height 22
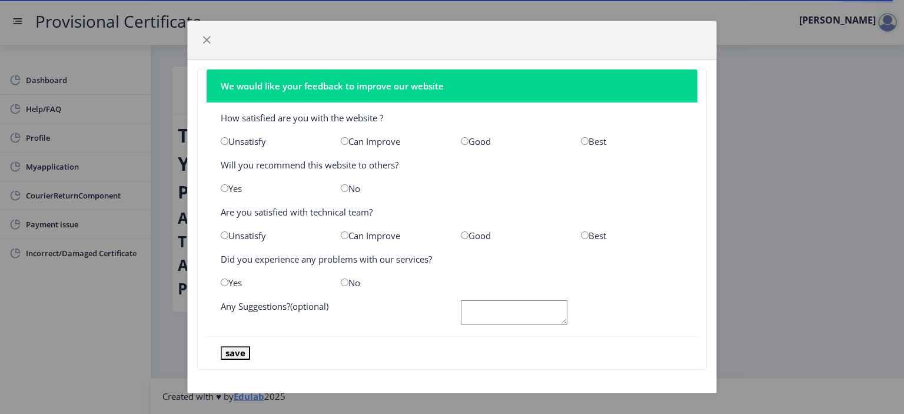
click at [461, 137] on input "radio" at bounding box center [465, 141] width 8 height 8
radio input "true"
click at [459, 230] on div "Good" at bounding box center [512, 235] width 120 height 12
click at [461, 232] on input "radio" at bounding box center [465, 235] width 8 height 8
radio input "true"
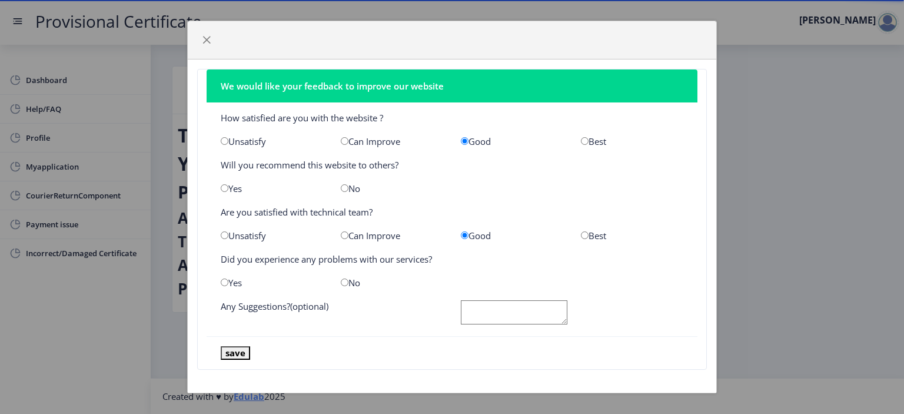
click at [360, 284] on div "No" at bounding box center [392, 283] width 120 height 12
click at [348, 282] on div "No" at bounding box center [392, 283] width 120 height 12
click at [341, 282] on input "radio" at bounding box center [345, 282] width 8 height 8
radio input "true"
click at [243, 351] on button "save" at bounding box center [235, 353] width 29 height 14
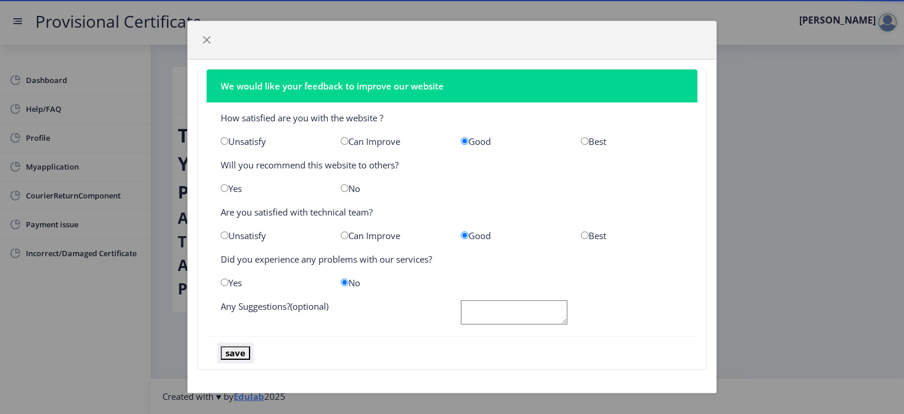
click at [243, 351] on button "save" at bounding box center [235, 353] width 29 height 14
click at [209, 38] on span "button" at bounding box center [206, 39] width 9 height 9
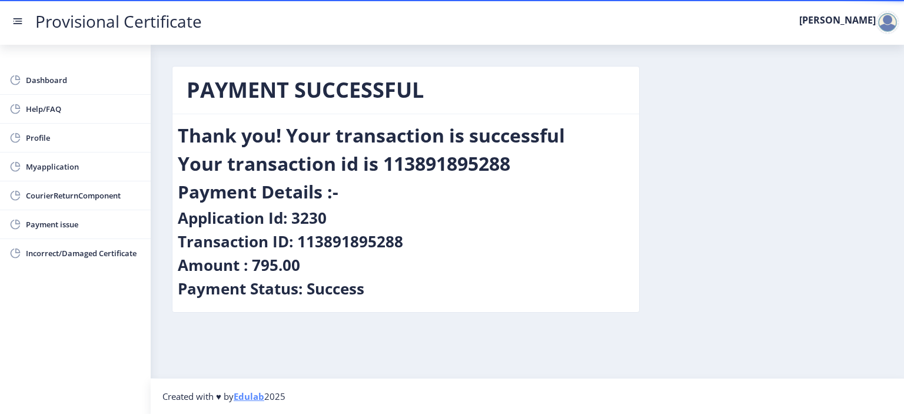
drag, startPoint x: 238, startPoint y: 281, endPoint x: 461, endPoint y: 298, distance: 224.3
click at [461, 298] on div "Payment Status: Success" at bounding box center [406, 291] width 456 height 24
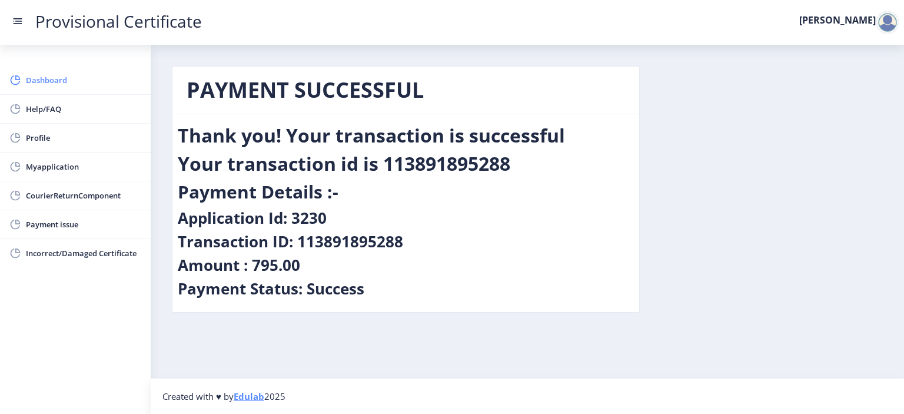
click at [35, 78] on span "Dashboard" at bounding box center [83, 80] width 115 height 14
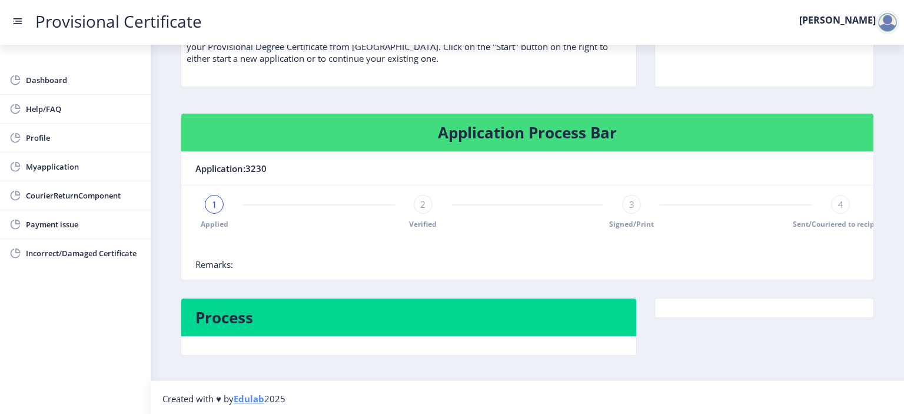
scroll to position [112, 0]
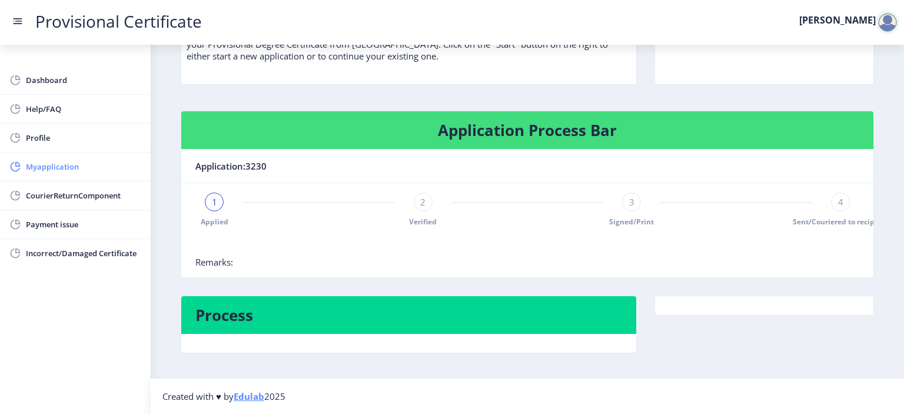
click at [99, 158] on link "Myapplication" at bounding box center [75, 166] width 151 height 28
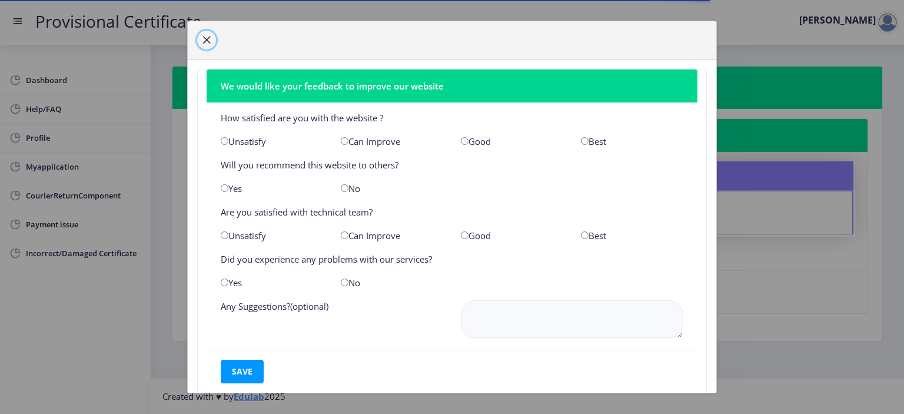
click at [209, 46] on button "button" at bounding box center [206, 40] width 19 height 19
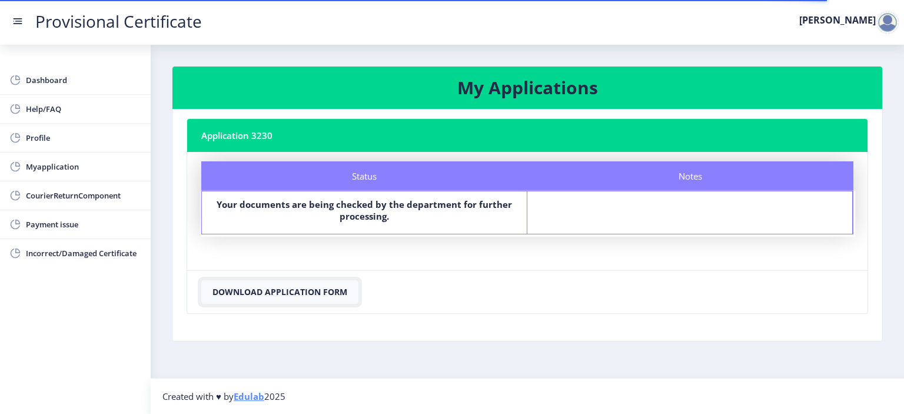
click at [276, 298] on button "Download Application Form" at bounding box center [279, 292] width 157 height 24
click at [293, 290] on button "Download Application Form" at bounding box center [279, 292] width 157 height 24
